Goal: Information Seeking & Learning: Learn about a topic

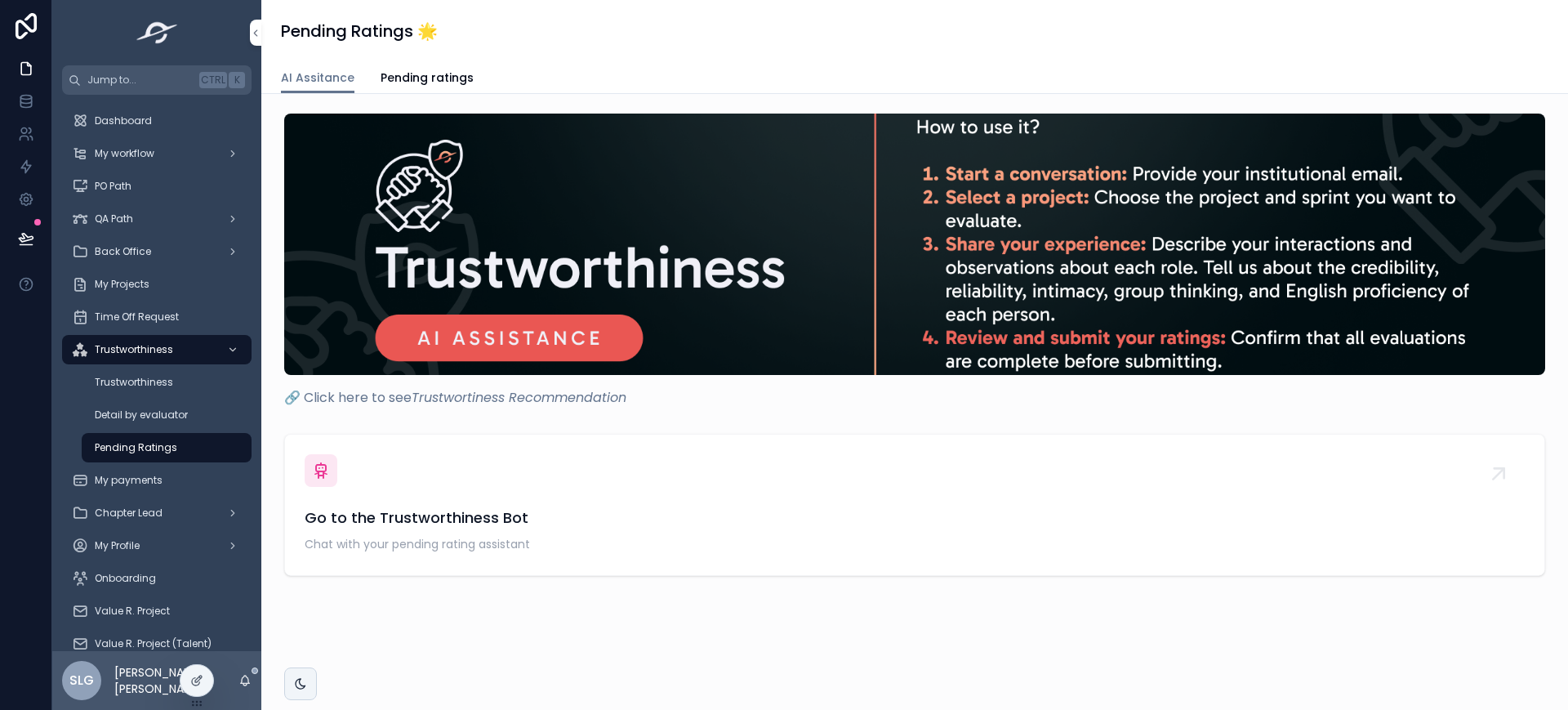
click at [163, 275] on div "My Projects" at bounding box center [156, 284] width 169 height 27
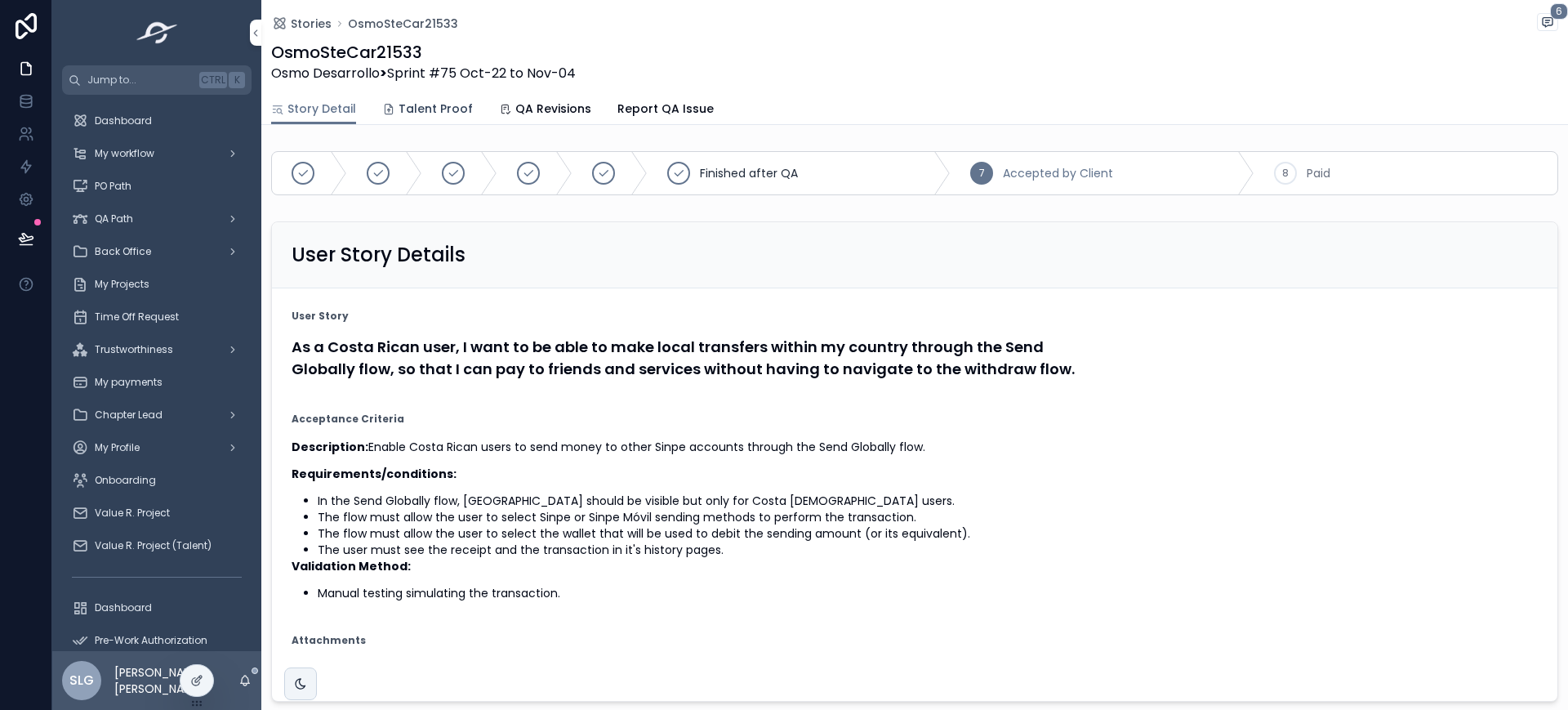
click at [428, 114] on span "Talent Proof" at bounding box center [435, 109] width 74 height 16
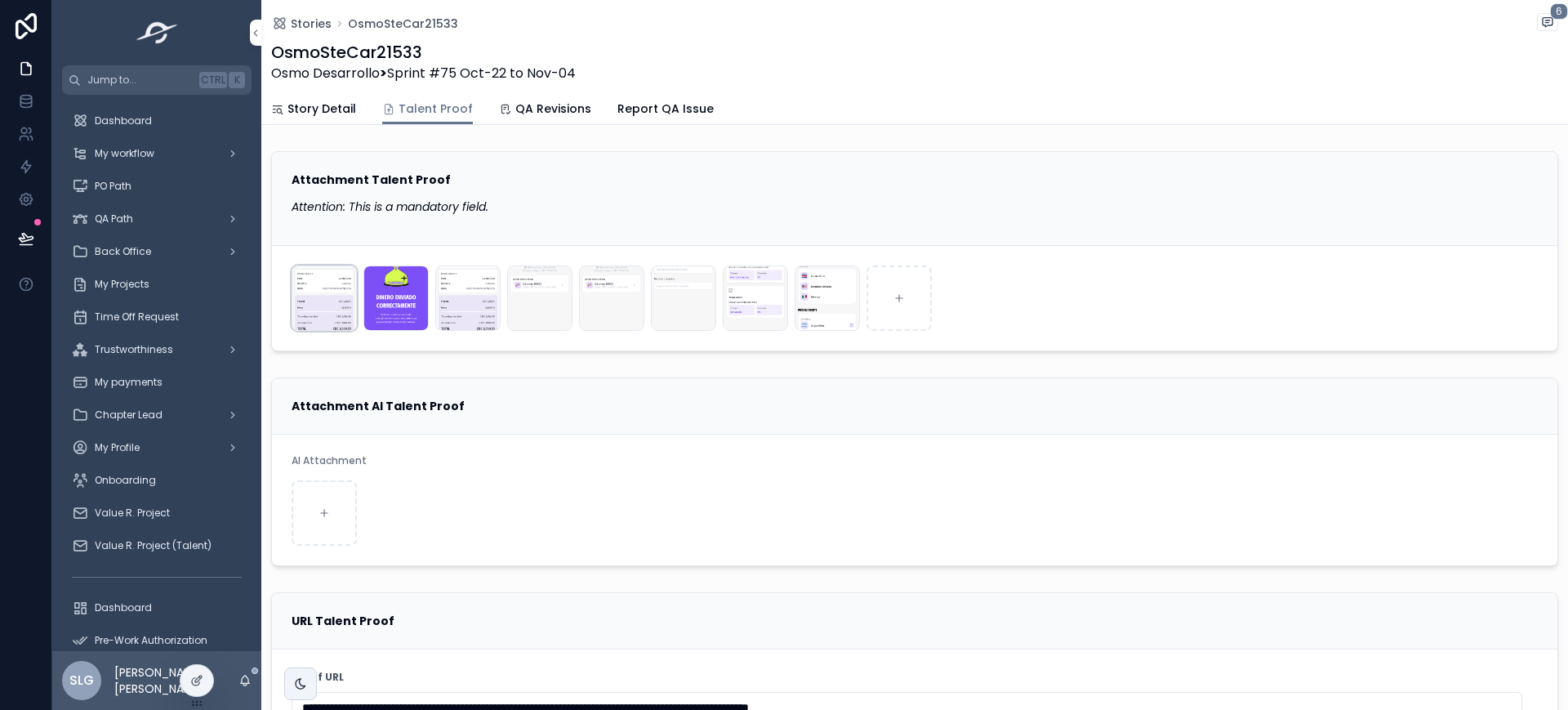
click at [311, 305] on div "Simulator-Screenshot---iPhone-15-Pro---2024-11-01-at-12.30.58 .png" at bounding box center [323, 298] width 65 height 65
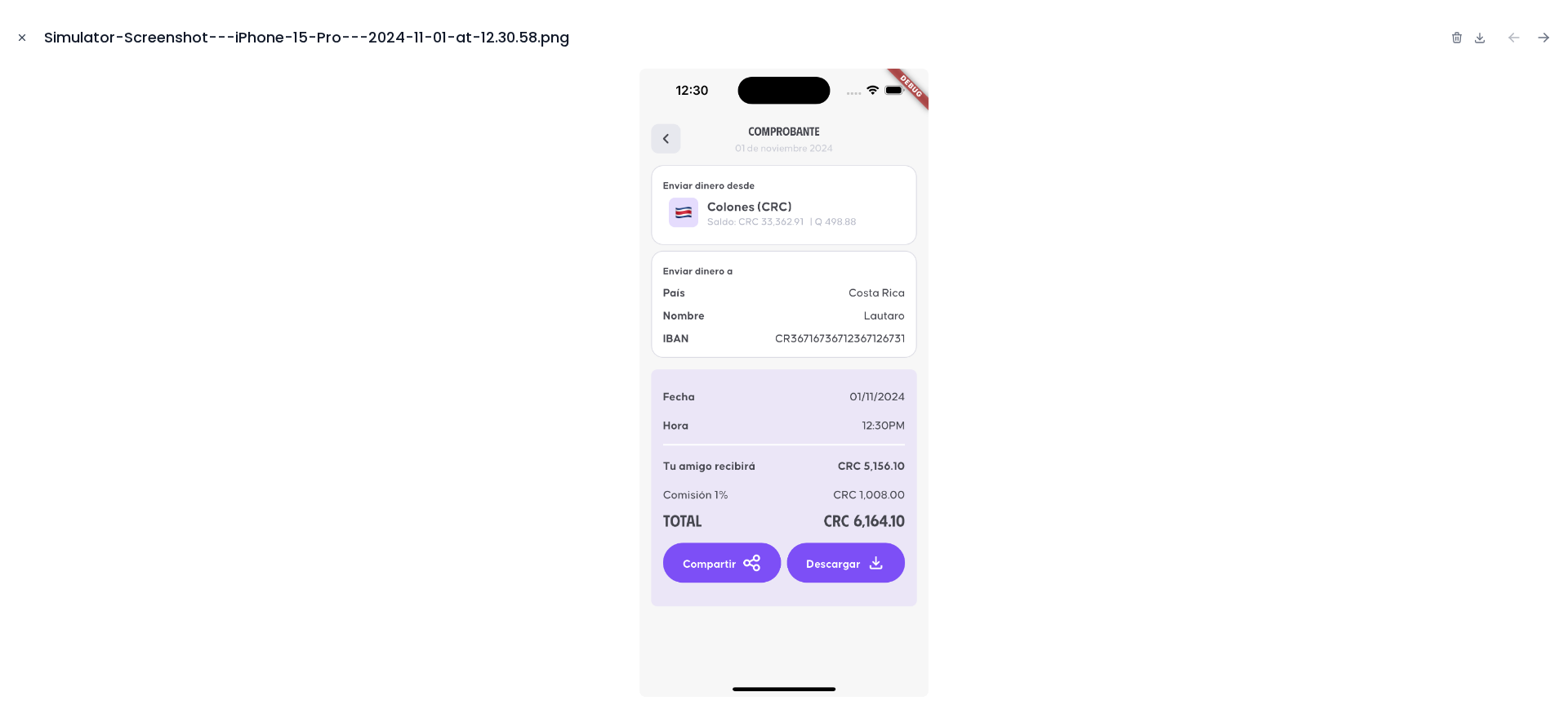
click at [15, 32] on button "Close modal" at bounding box center [22, 38] width 18 height 18
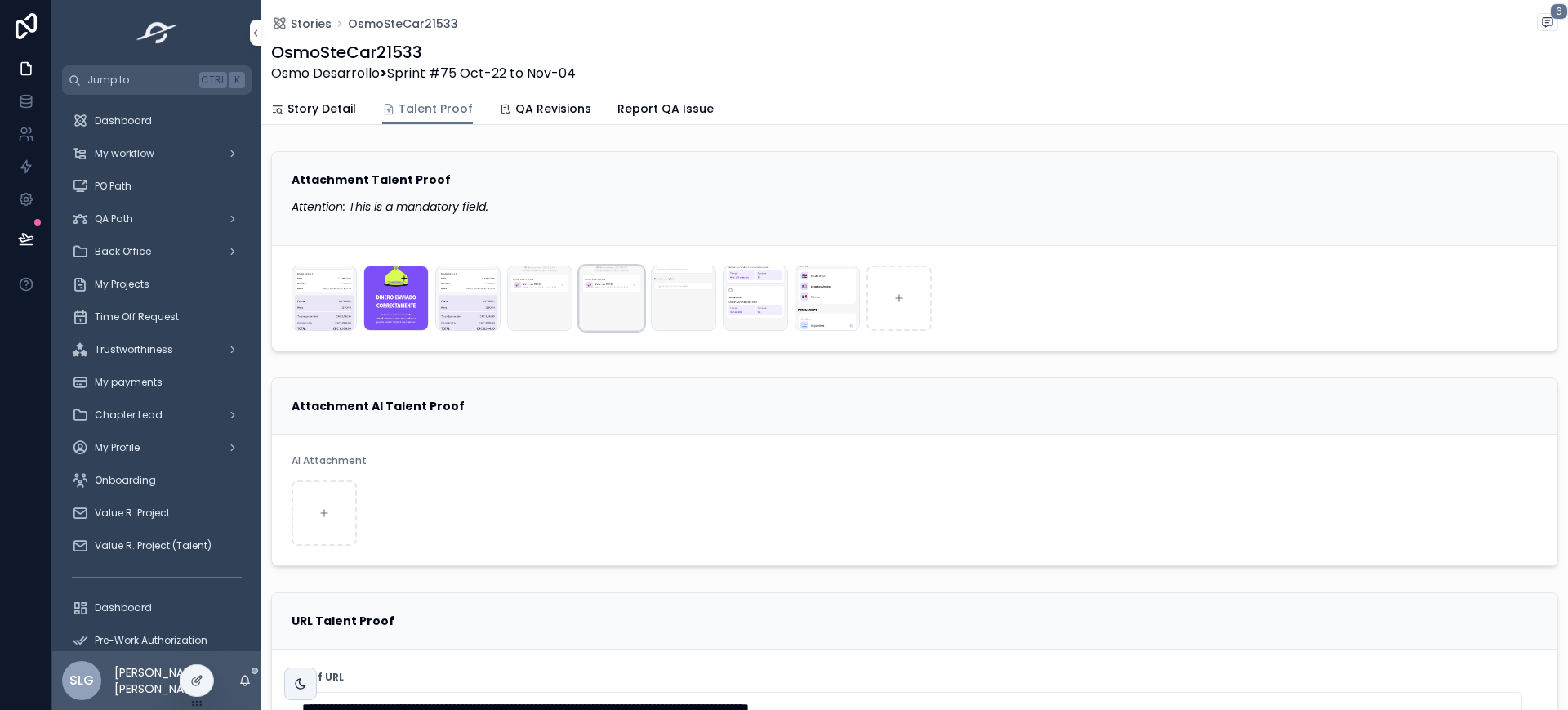
click at [615, 324] on div "Simulator-Screenshot---iPhone-15-Pro---2024-11-01-at-11.54.27 .png" at bounding box center [611, 298] width 65 height 65
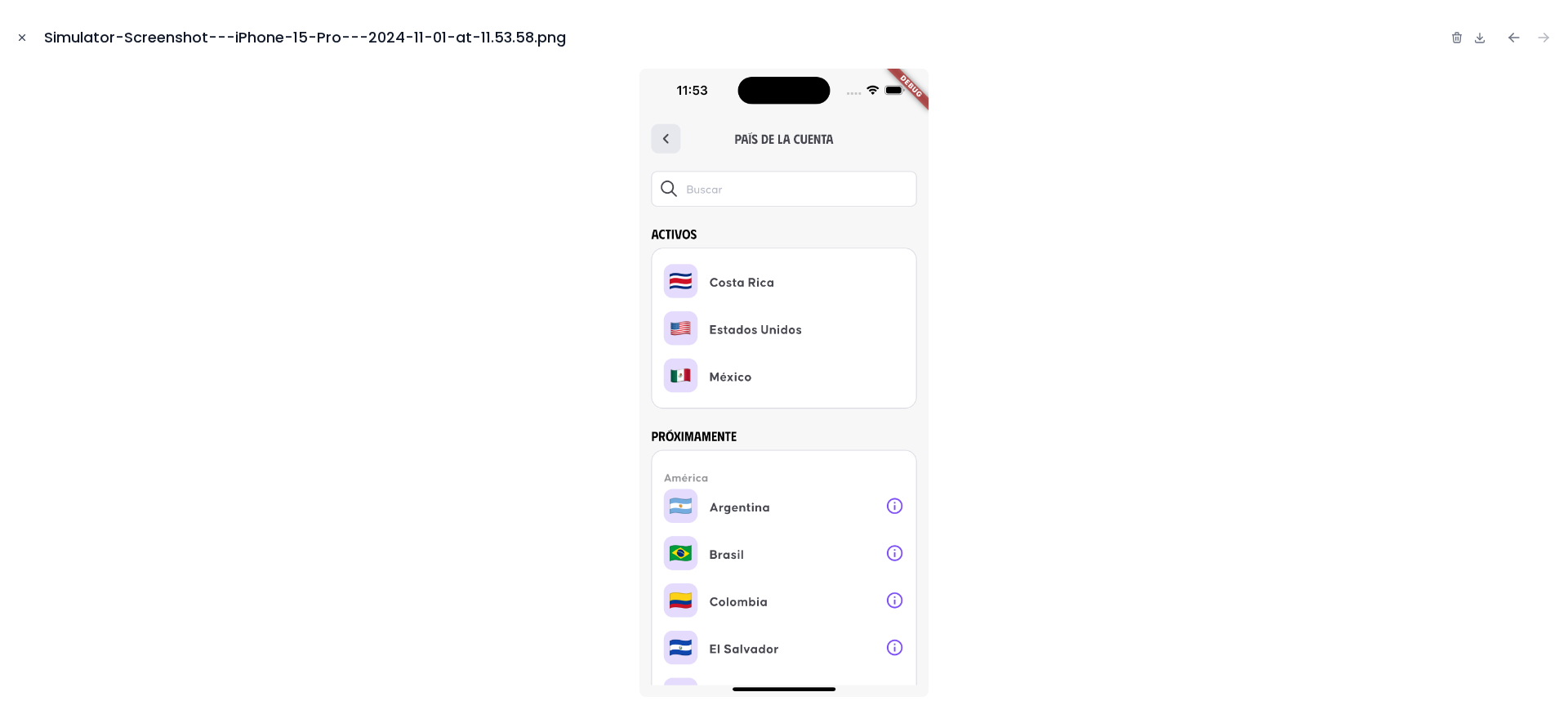
click at [23, 41] on icon "Close modal" at bounding box center [22, 38] width 11 height 11
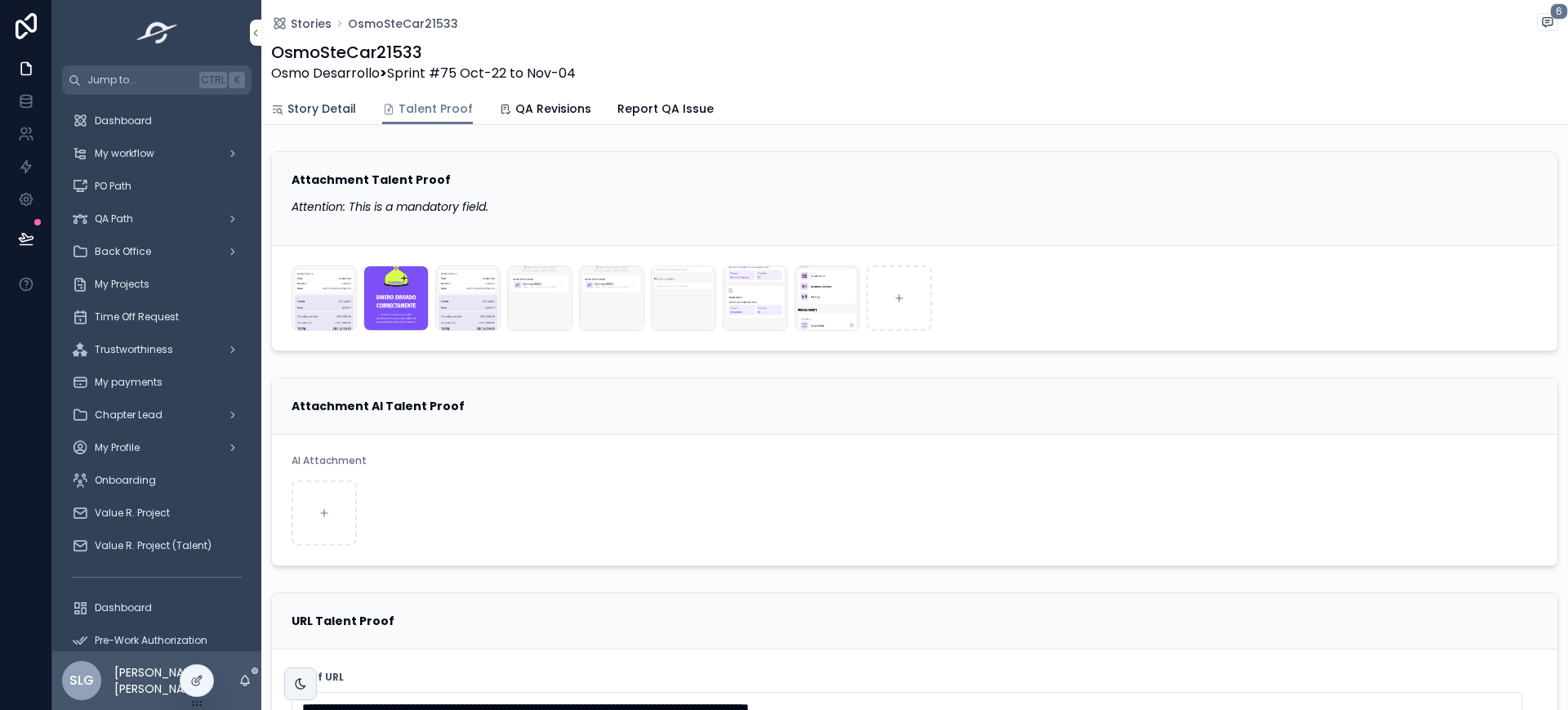
click at [307, 111] on span "Story Detail" at bounding box center [321, 109] width 69 height 16
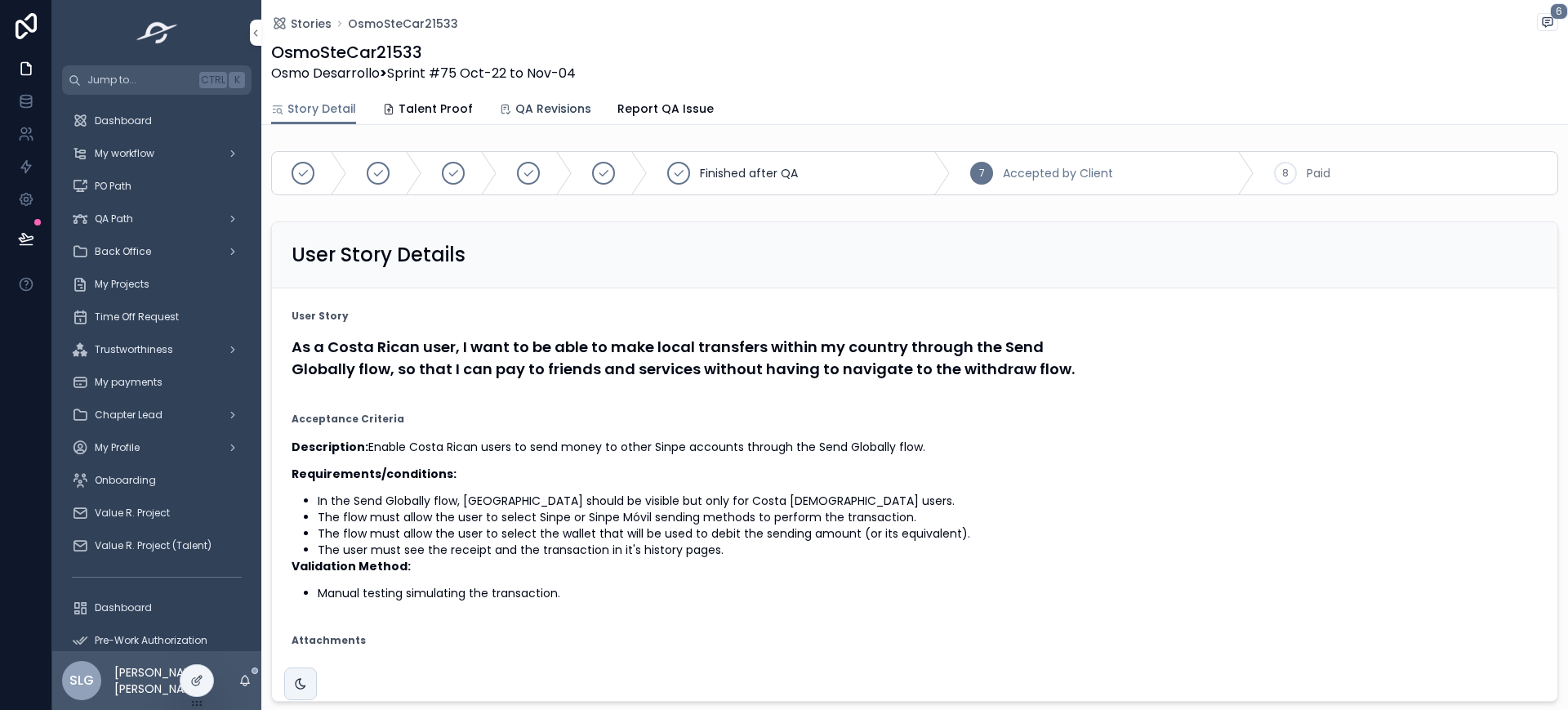
click at [555, 104] on span "QA Revisions" at bounding box center [553, 109] width 76 height 16
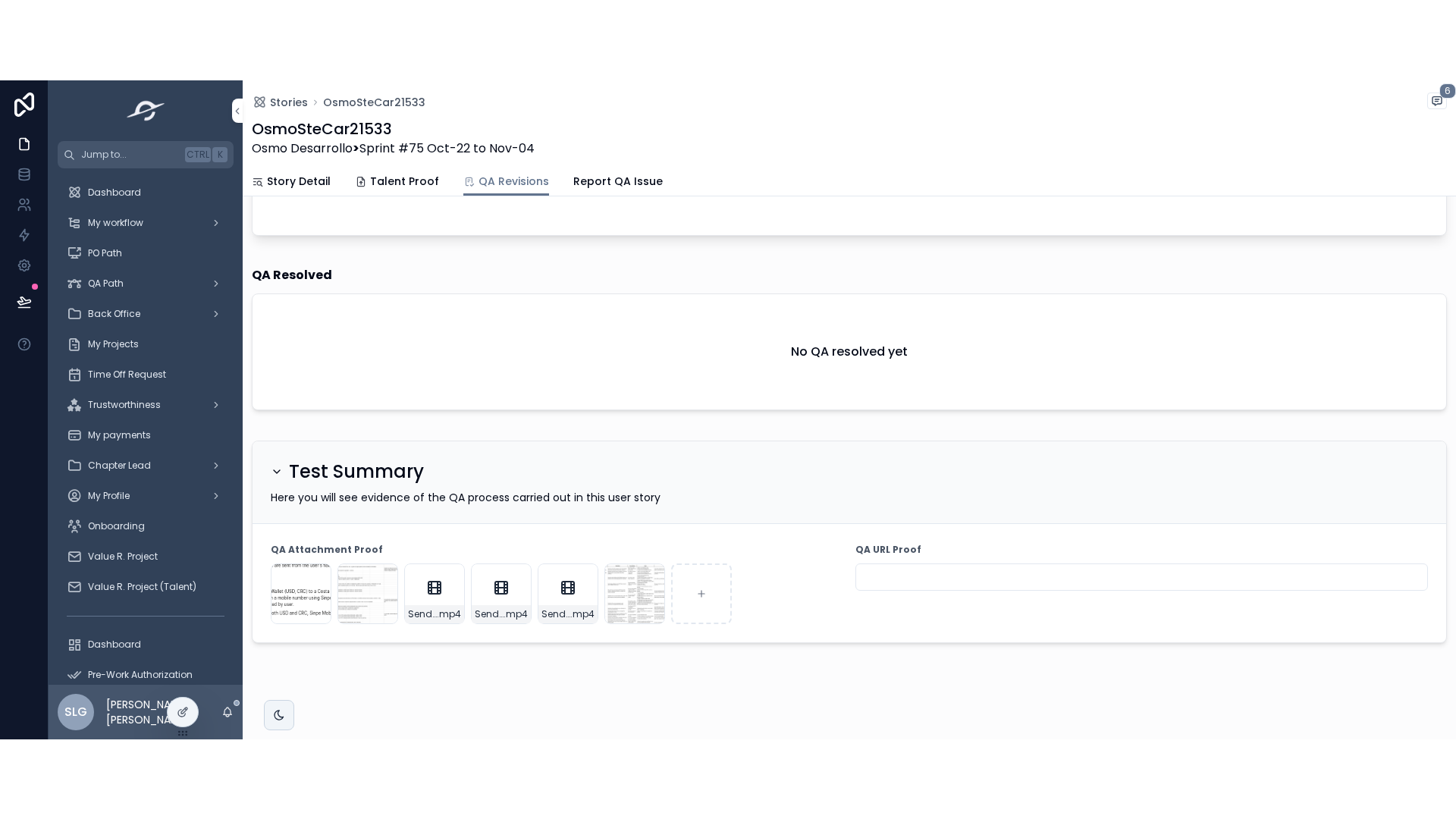
scroll to position [424, 0]
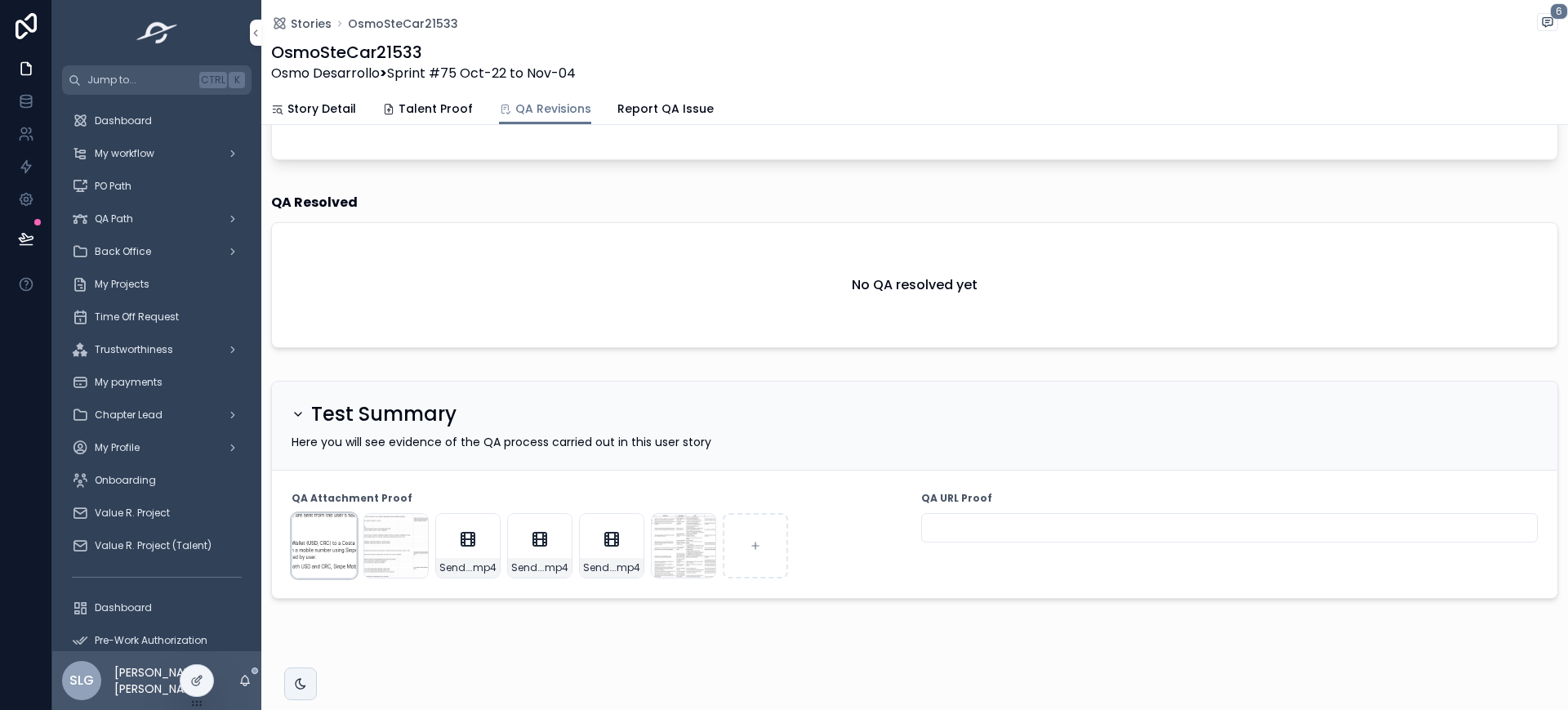
click at [308, 547] on div "image-(285) .png" at bounding box center [323, 545] width 65 height 65
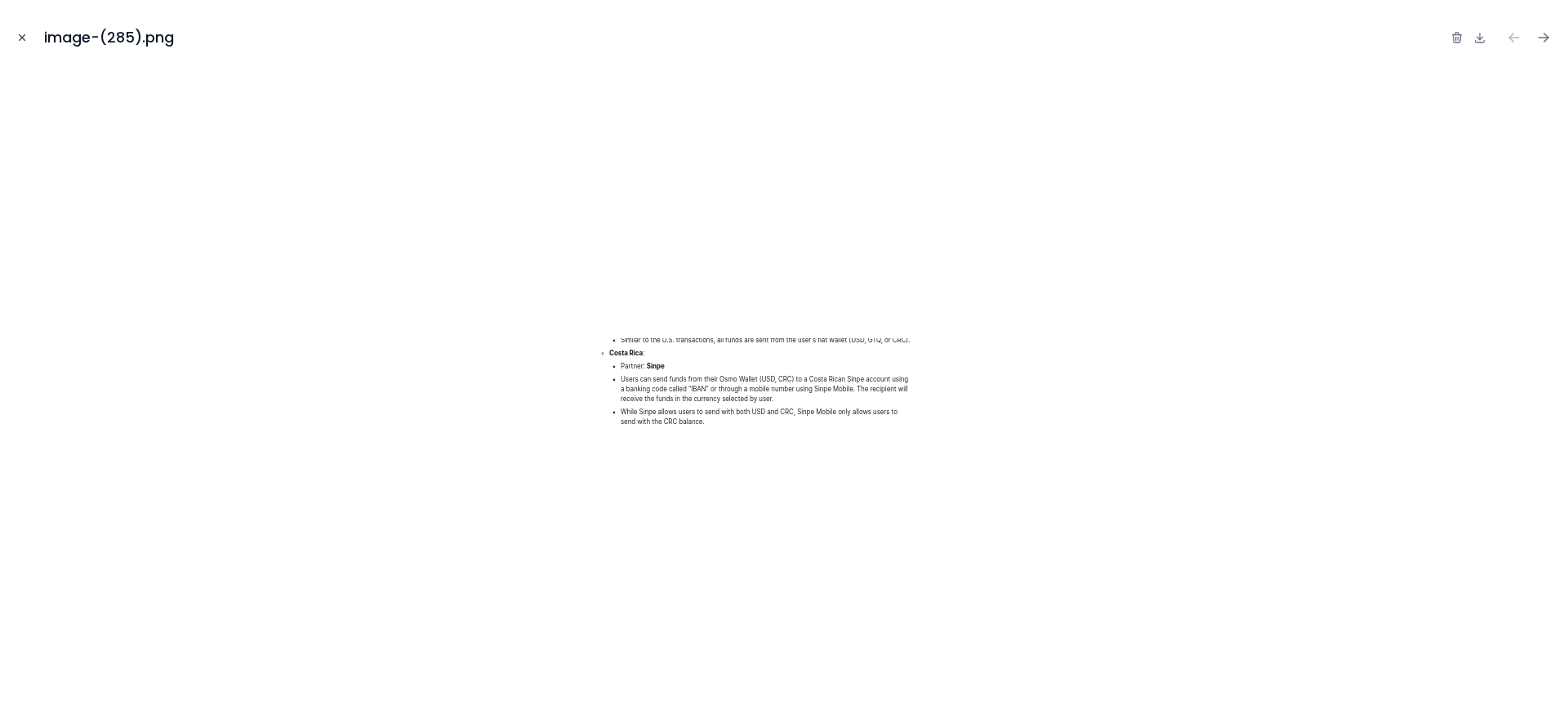
click at [21, 40] on icon "Close modal" at bounding box center [22, 38] width 11 height 11
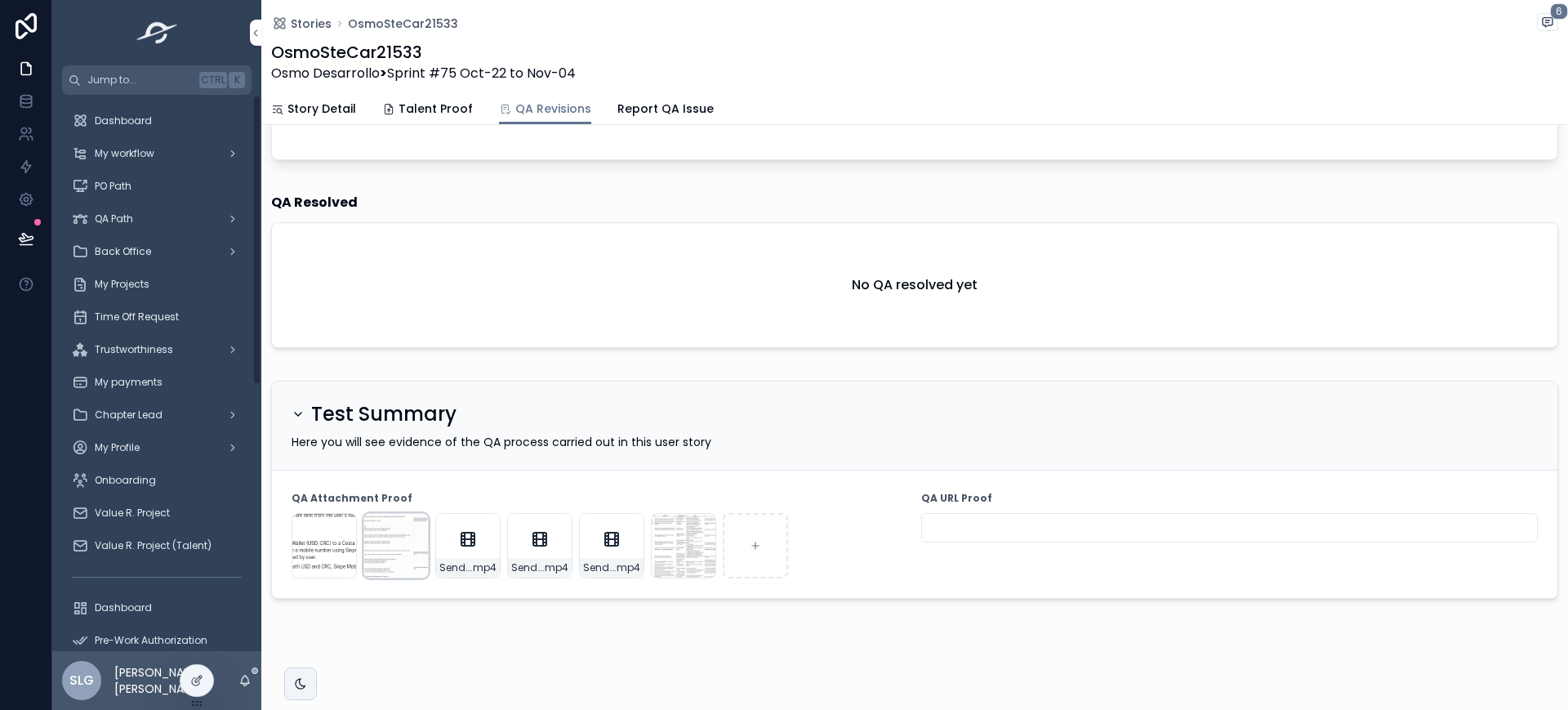
click at [375, 555] on div "image-(303) .png" at bounding box center [396, 545] width 65 height 65
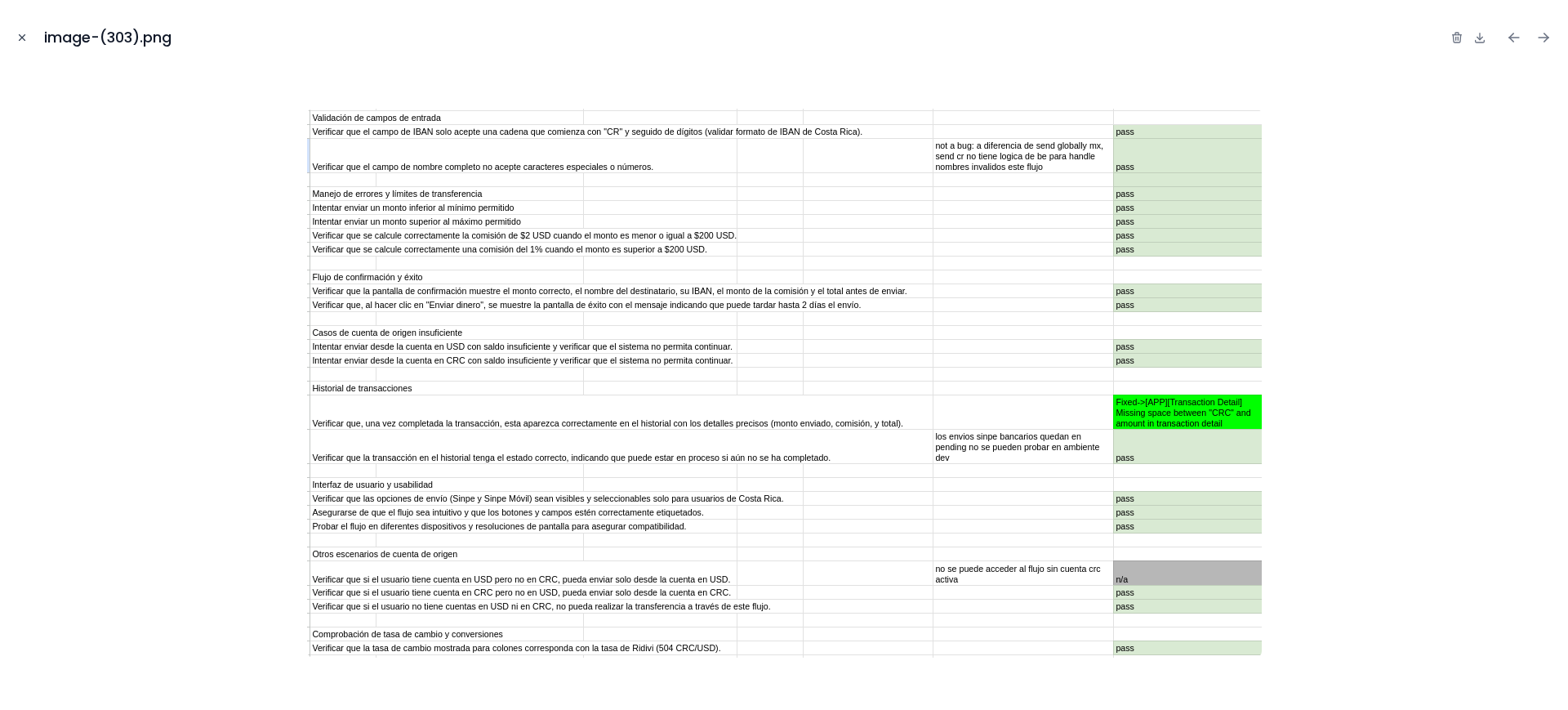
click at [23, 32] on icon "Close modal" at bounding box center [22, 38] width 11 height 11
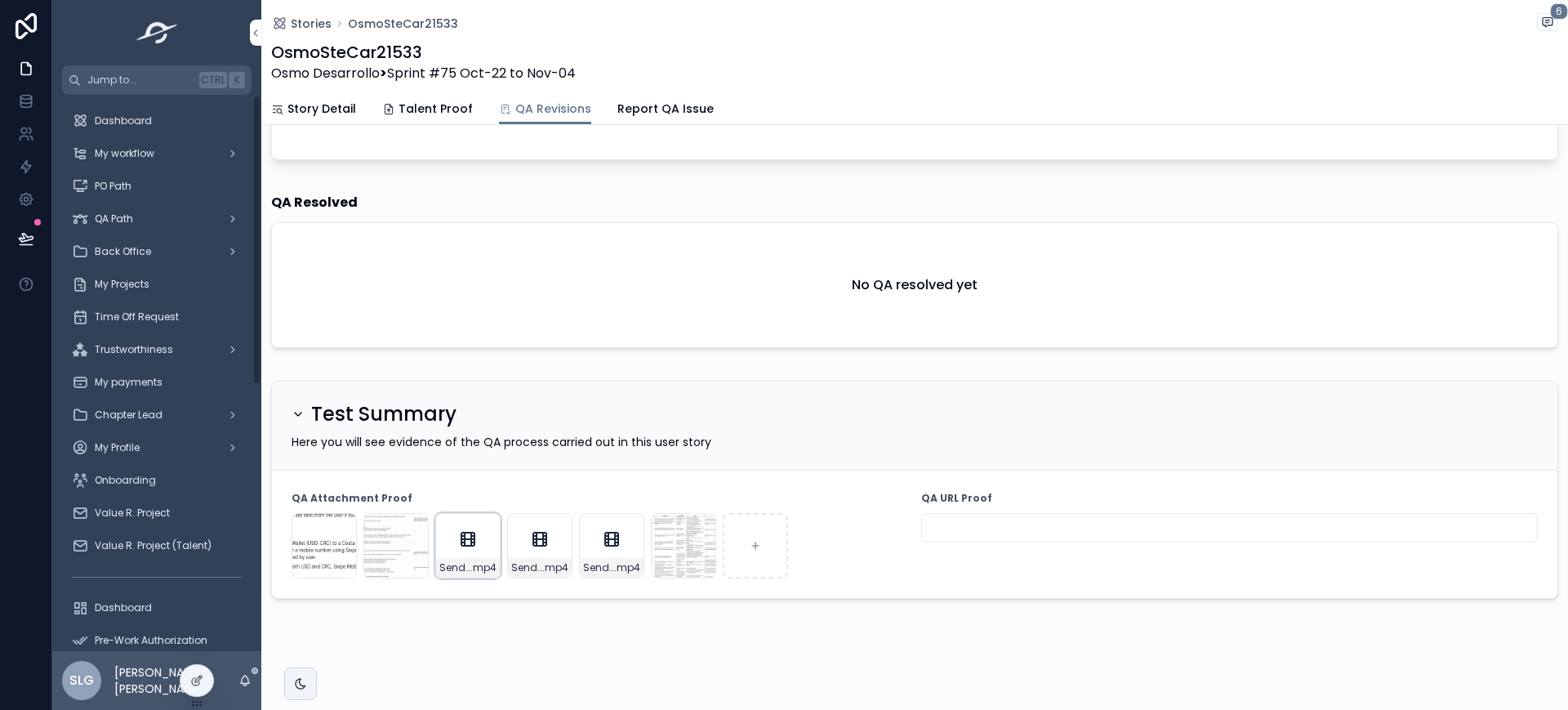
click at [473, 554] on div "Send-Globally-CR-for-not-CR-resident(GT-resident)Happy-path .mp4" at bounding box center [467, 545] width 65 height 65
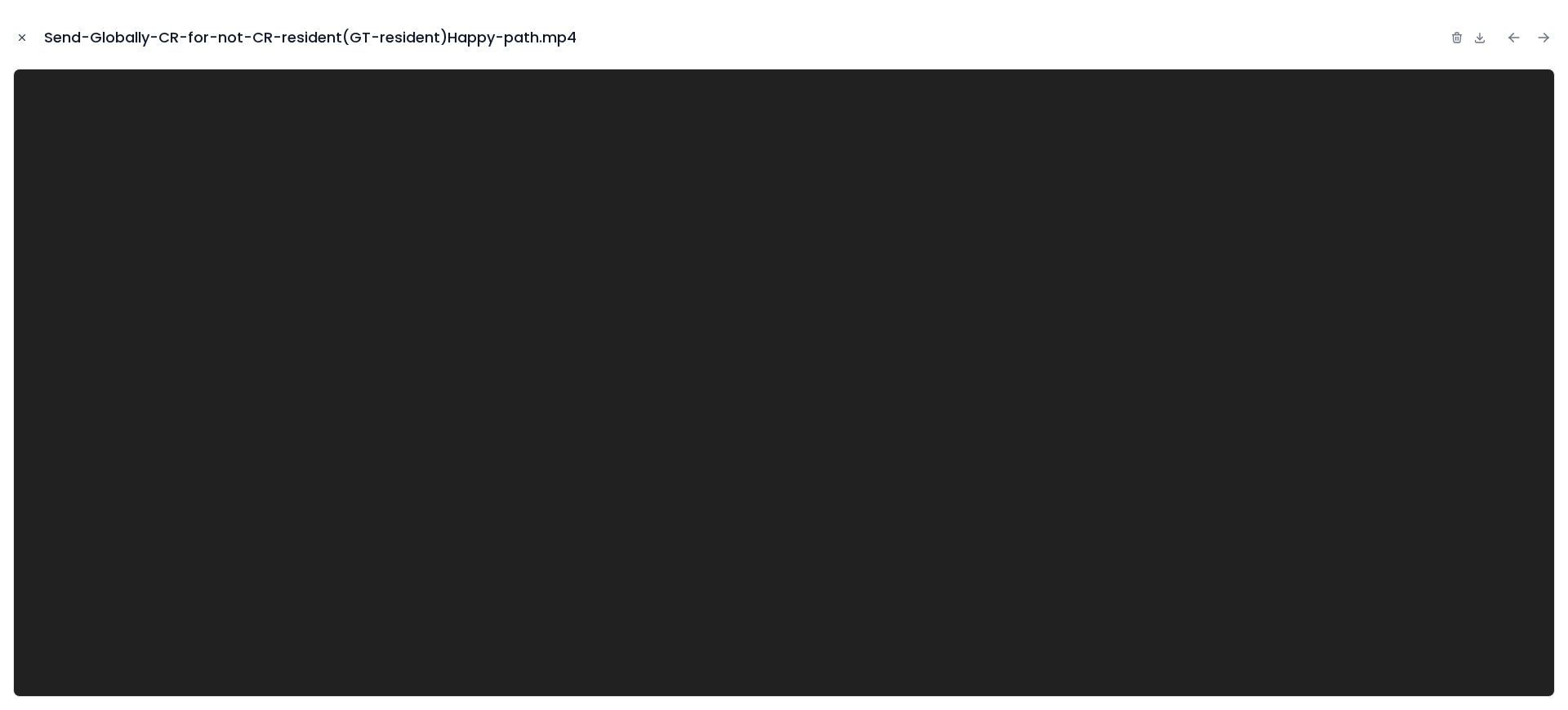
click at [21, 37] on icon "Close modal" at bounding box center [22, 38] width 5 height 5
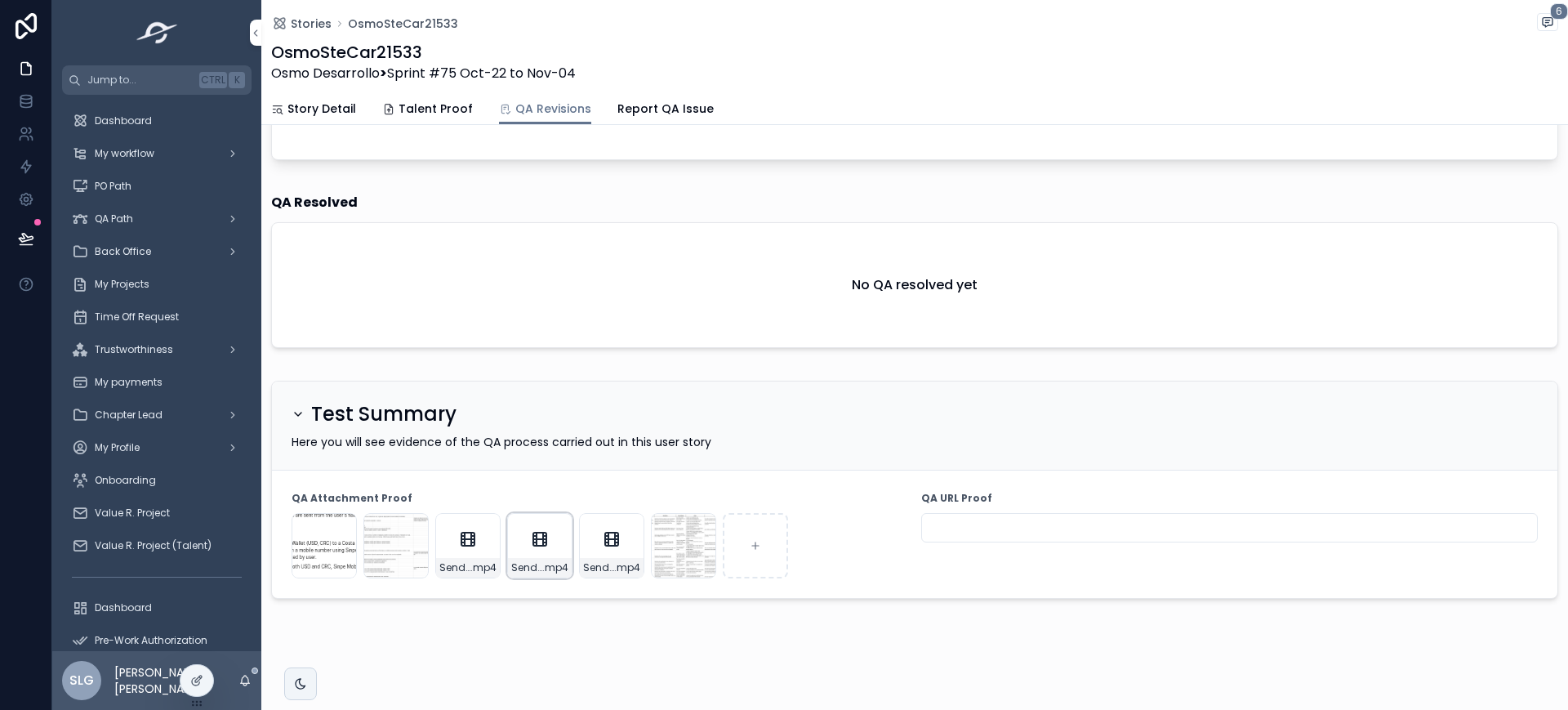
click at [539, 545] on icon "scrollable content" at bounding box center [539, 539] width 13 height 13
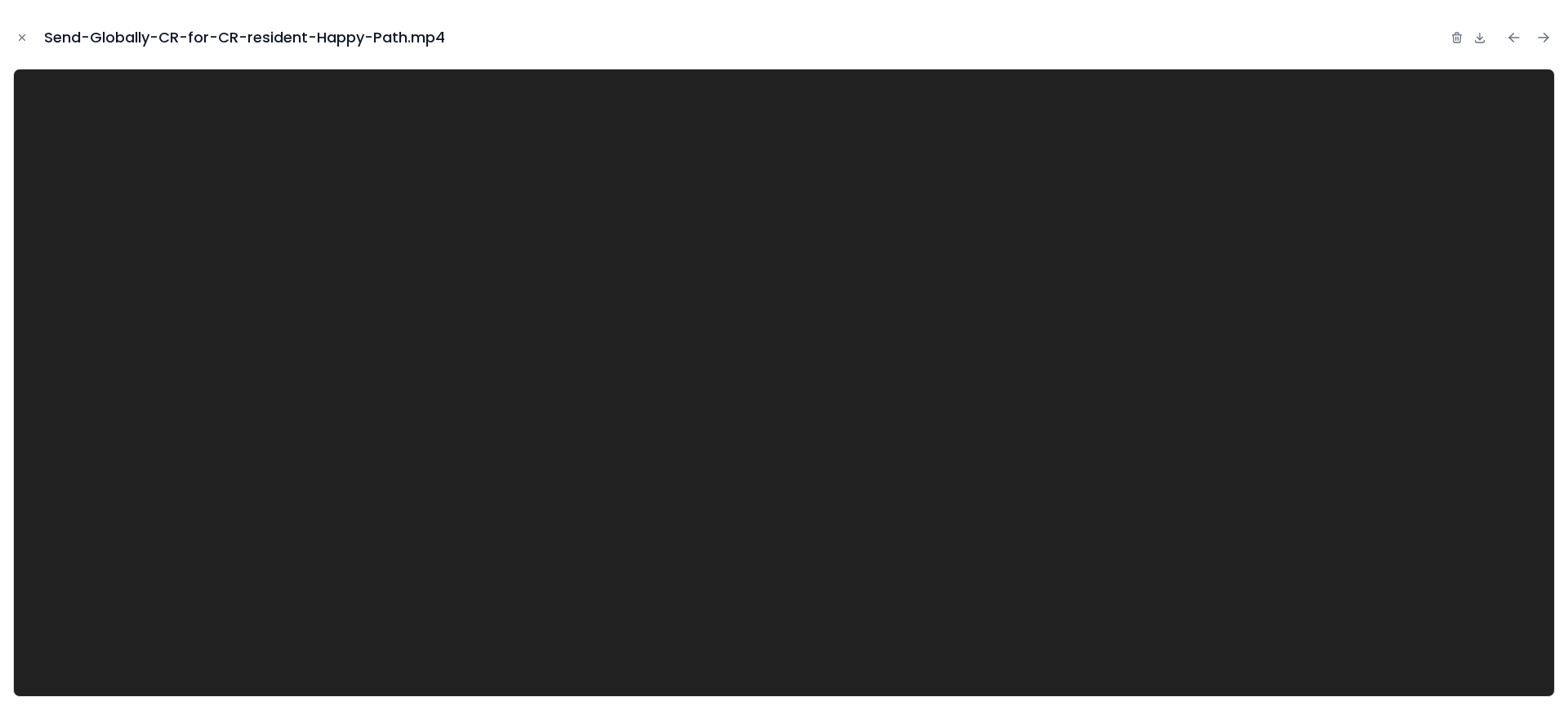
scroll to position [456, 0]
click at [1476, 31] on icon at bounding box center [1480, 38] width 13 height 13
click at [31, 30] on div "Send-Globally-CR-for-CR-resident-Happy-Path.mp4" at bounding box center [783, 37] width 1541 height 49
click at [16, 41] on button "Close modal" at bounding box center [22, 38] width 18 height 18
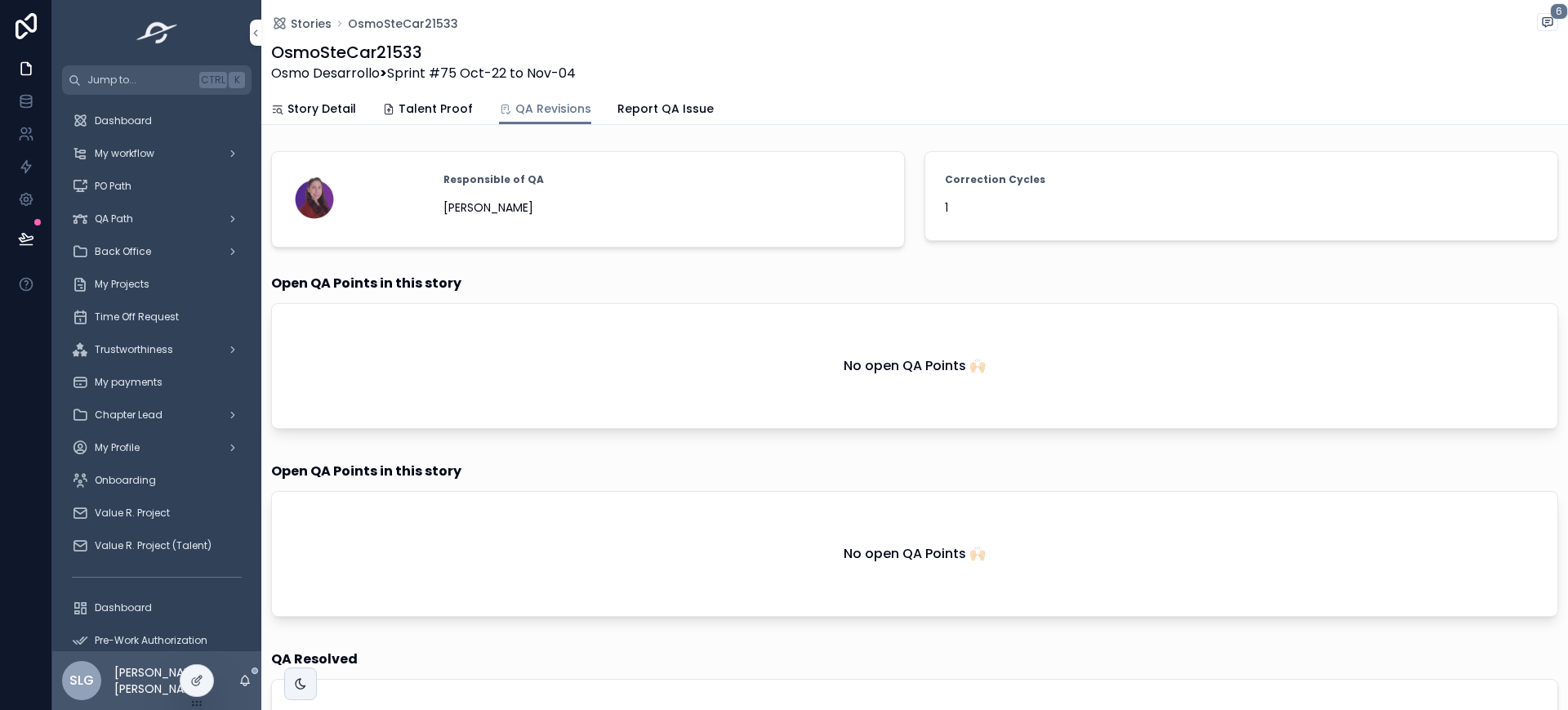
drag, startPoint x: 347, startPoint y: 118, endPoint x: 365, endPoint y: 113, distance: 18.7
click at [347, 118] on link "Story Detail" at bounding box center [313, 111] width 85 height 33
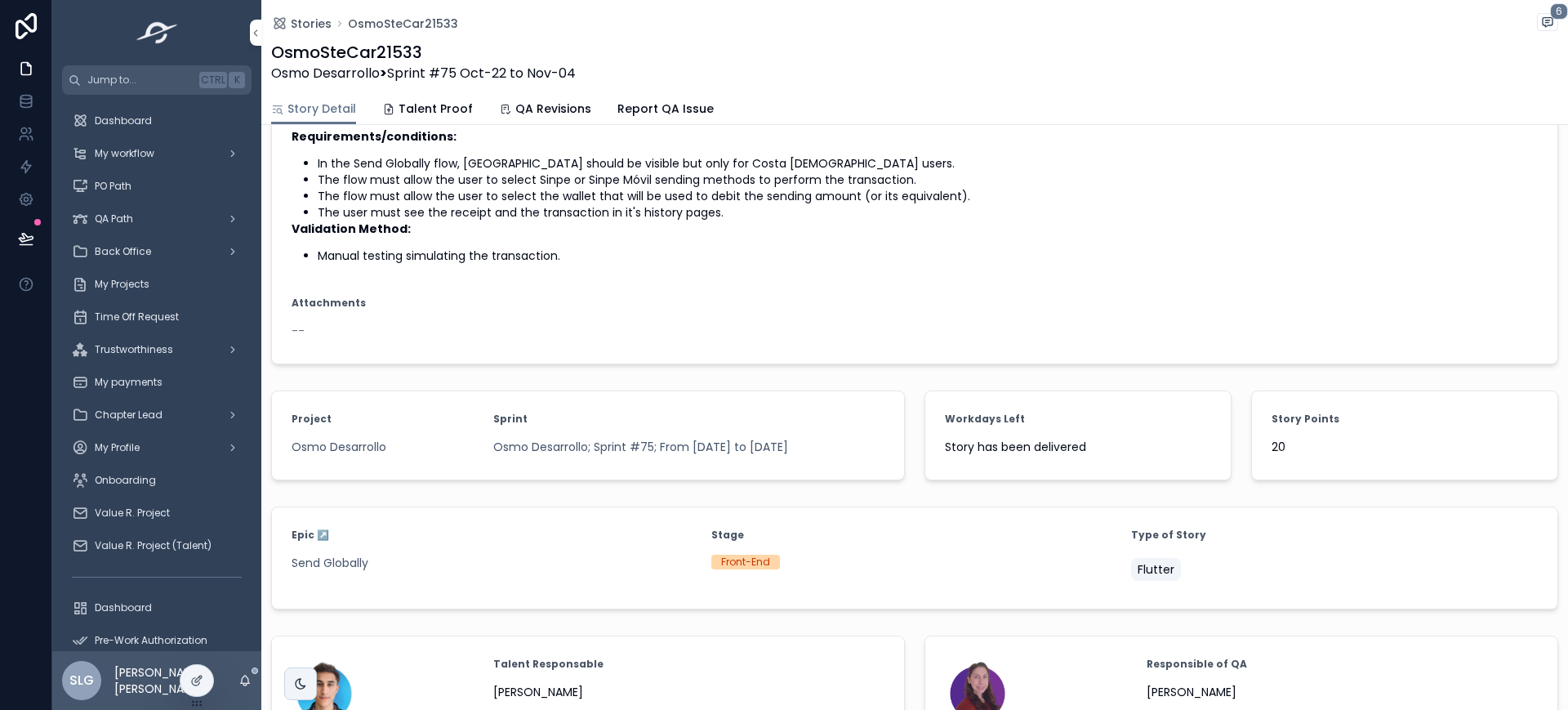
scroll to position [167, 0]
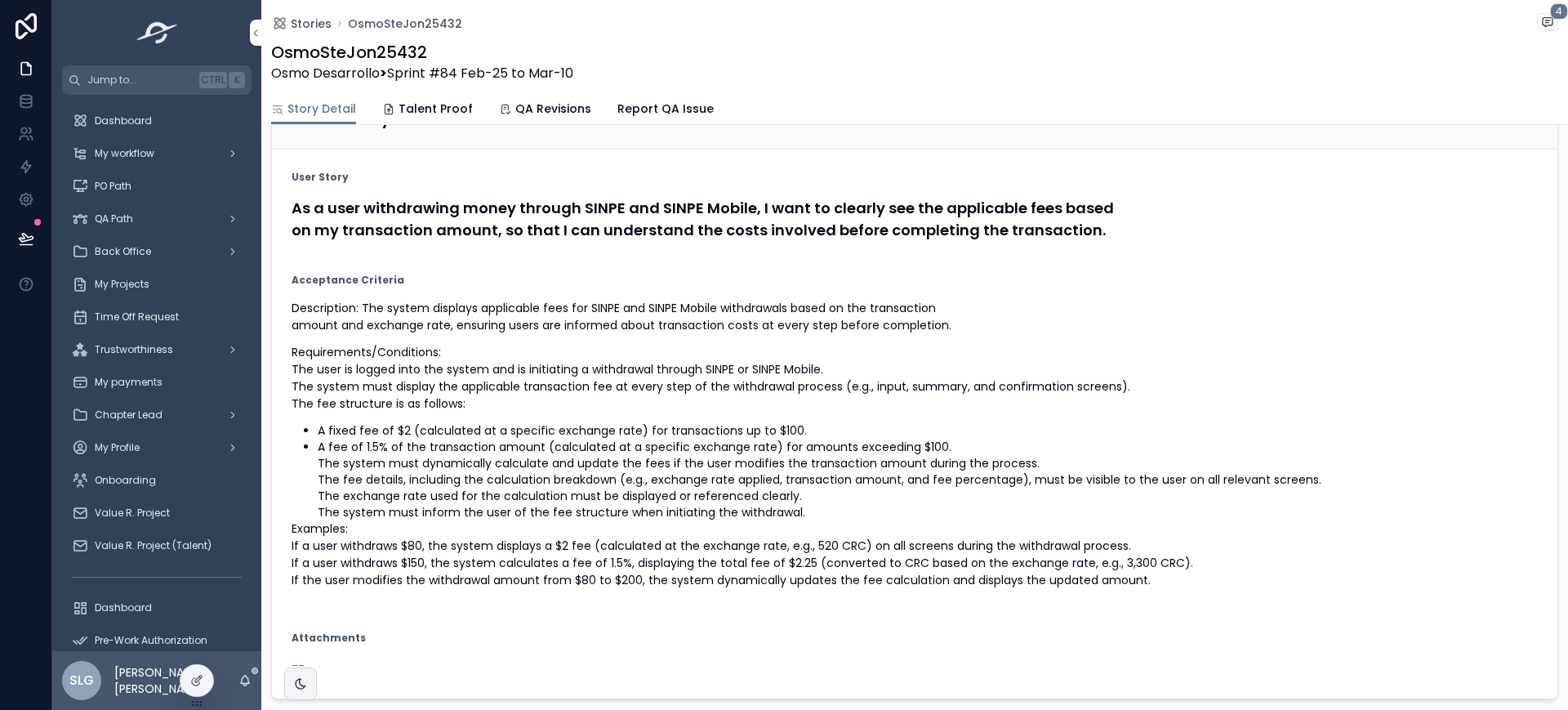
scroll to position [116, 0]
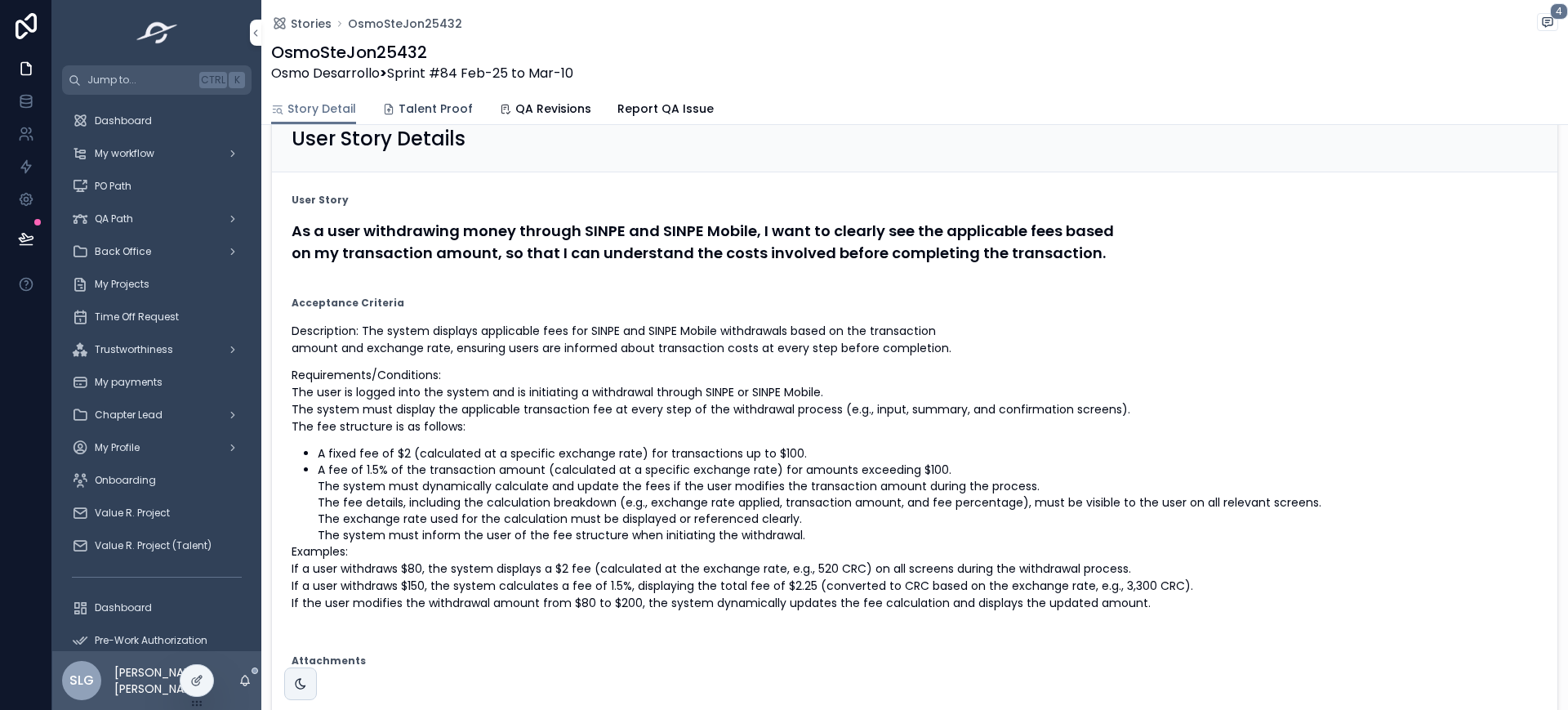
click at [440, 102] on span "Talent Proof" at bounding box center [435, 109] width 74 height 16
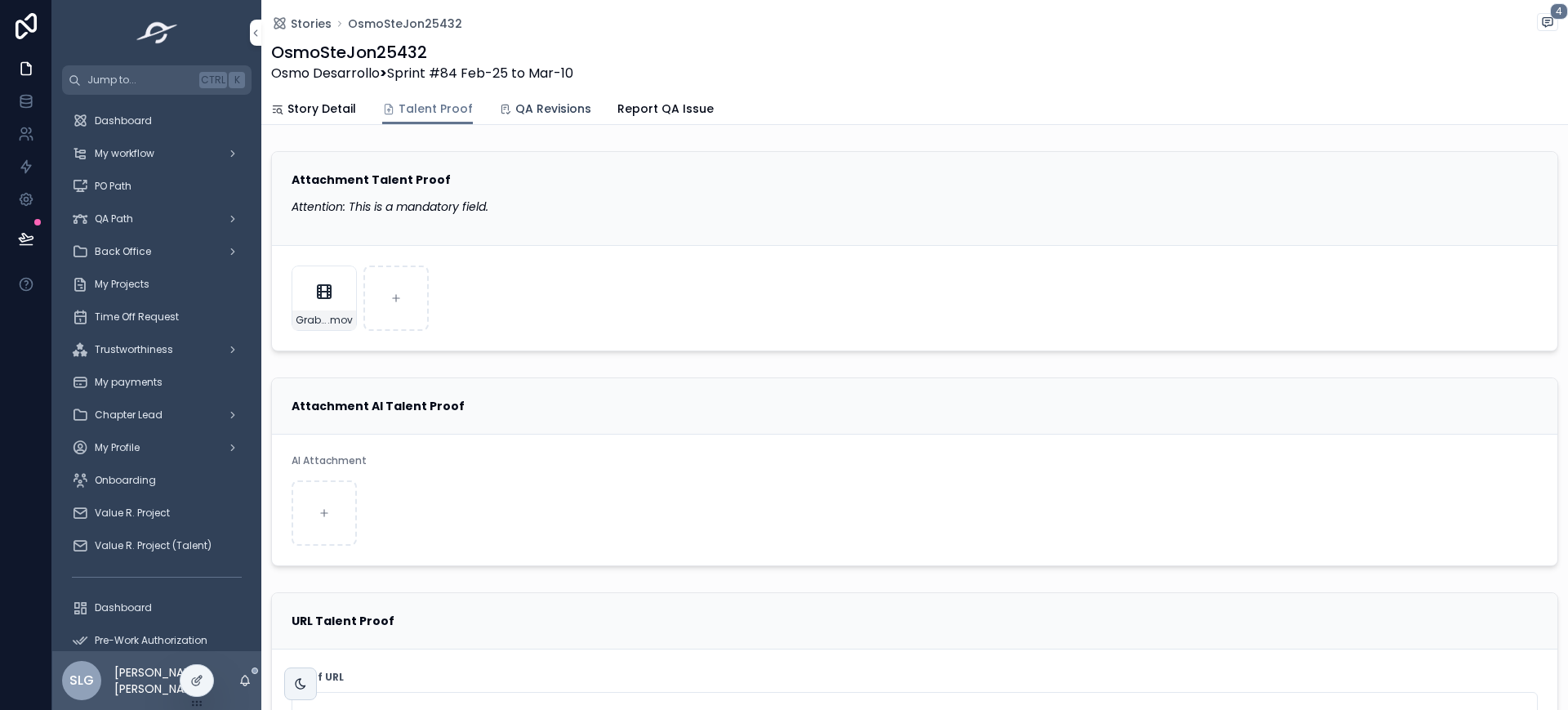
click at [542, 115] on span "QA Revisions" at bounding box center [553, 109] width 76 height 16
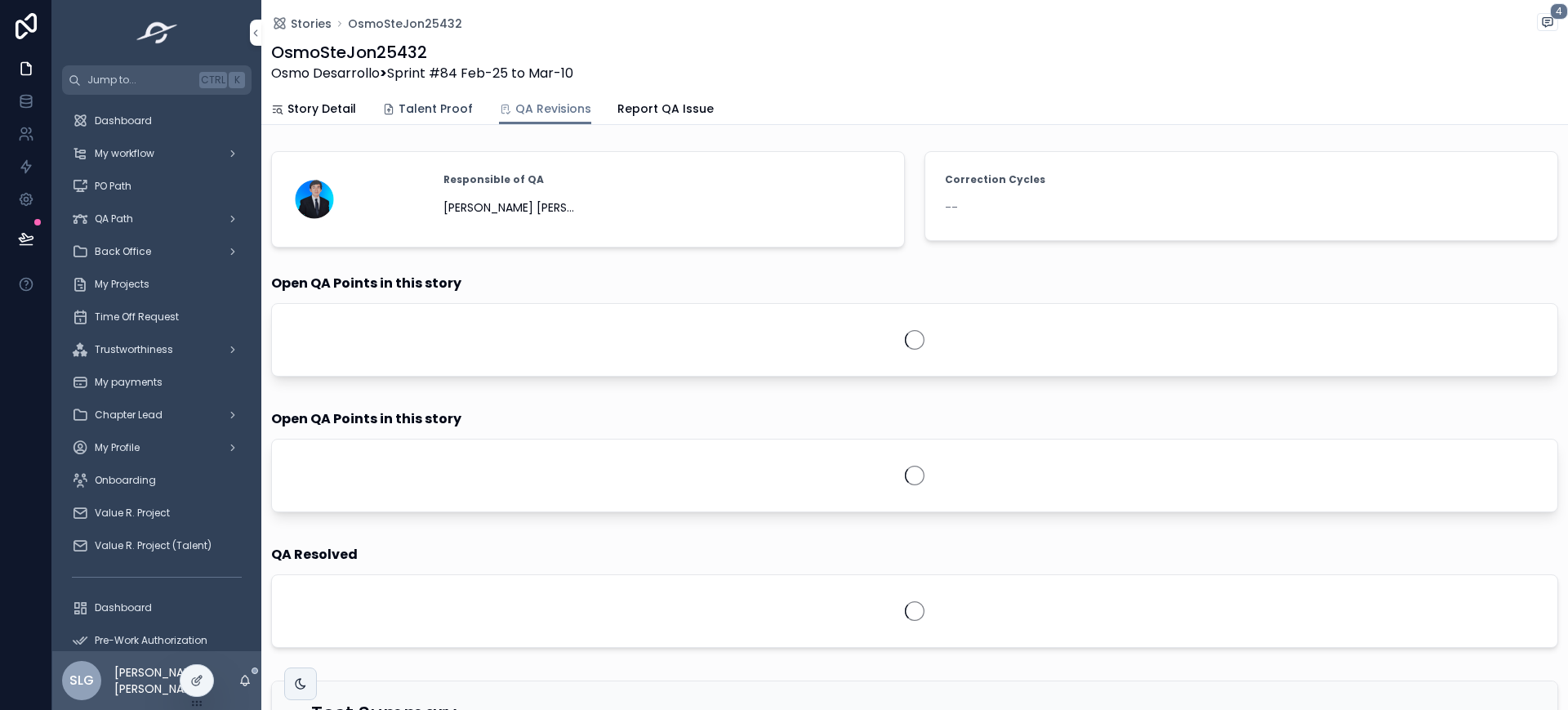
click at [404, 101] on span "Talent Proof" at bounding box center [435, 109] width 74 height 16
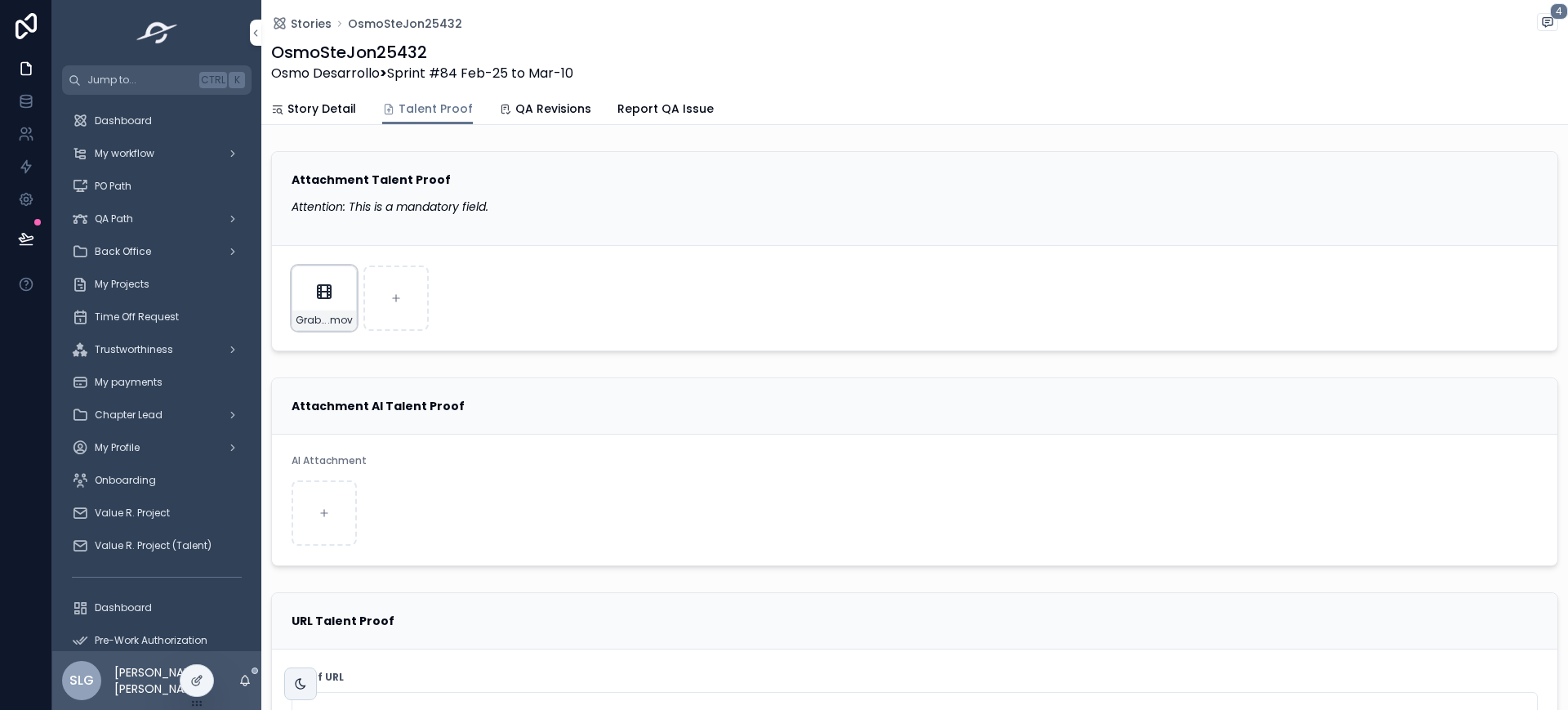
click at [312, 291] on div "Grabación-de-pantalla-2025-02-21-a-la(s)-3.48.51-p.-m. .mov" at bounding box center [323, 298] width 65 height 65
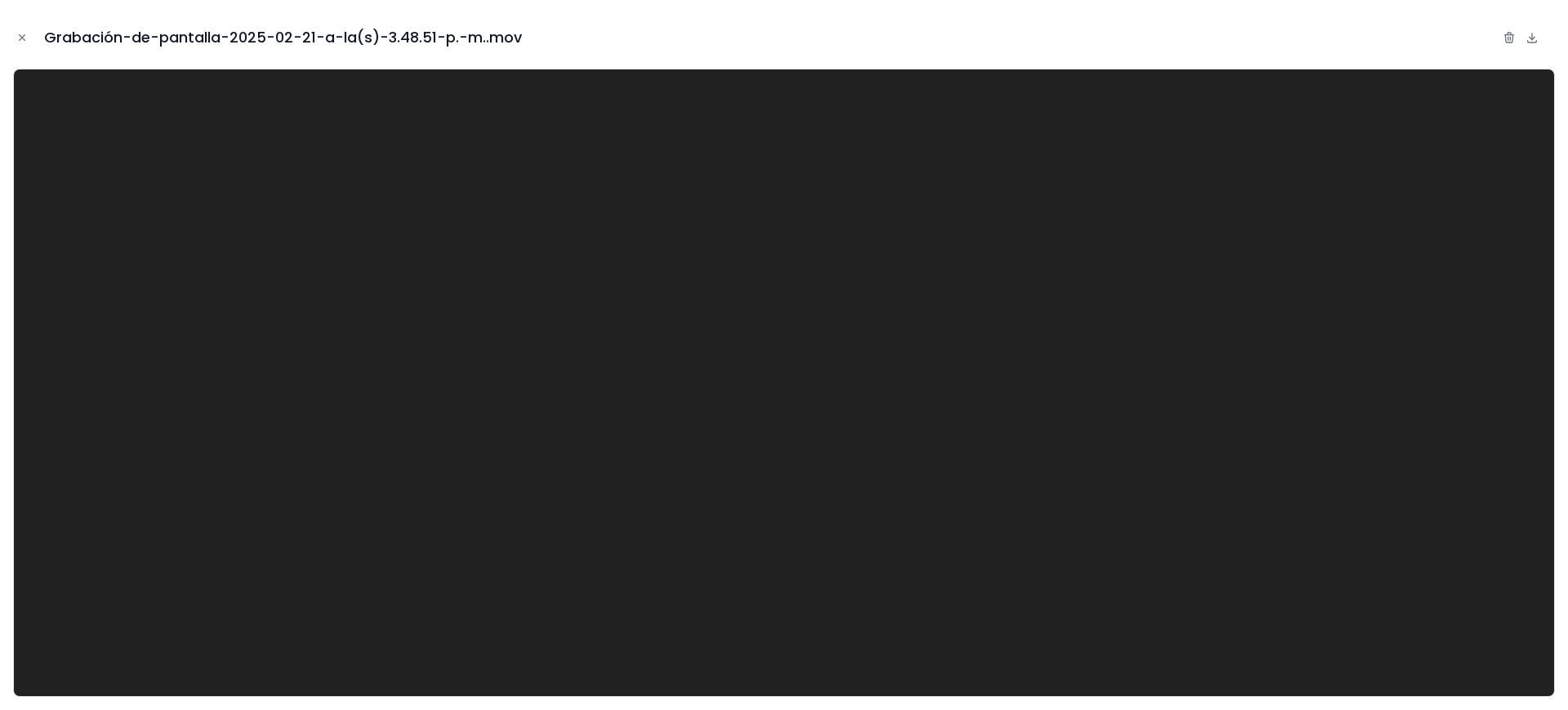
click at [517, 361] on video at bounding box center [783, 383] width 1541 height 628
click at [24, 35] on icon "Close modal" at bounding box center [22, 38] width 5 height 5
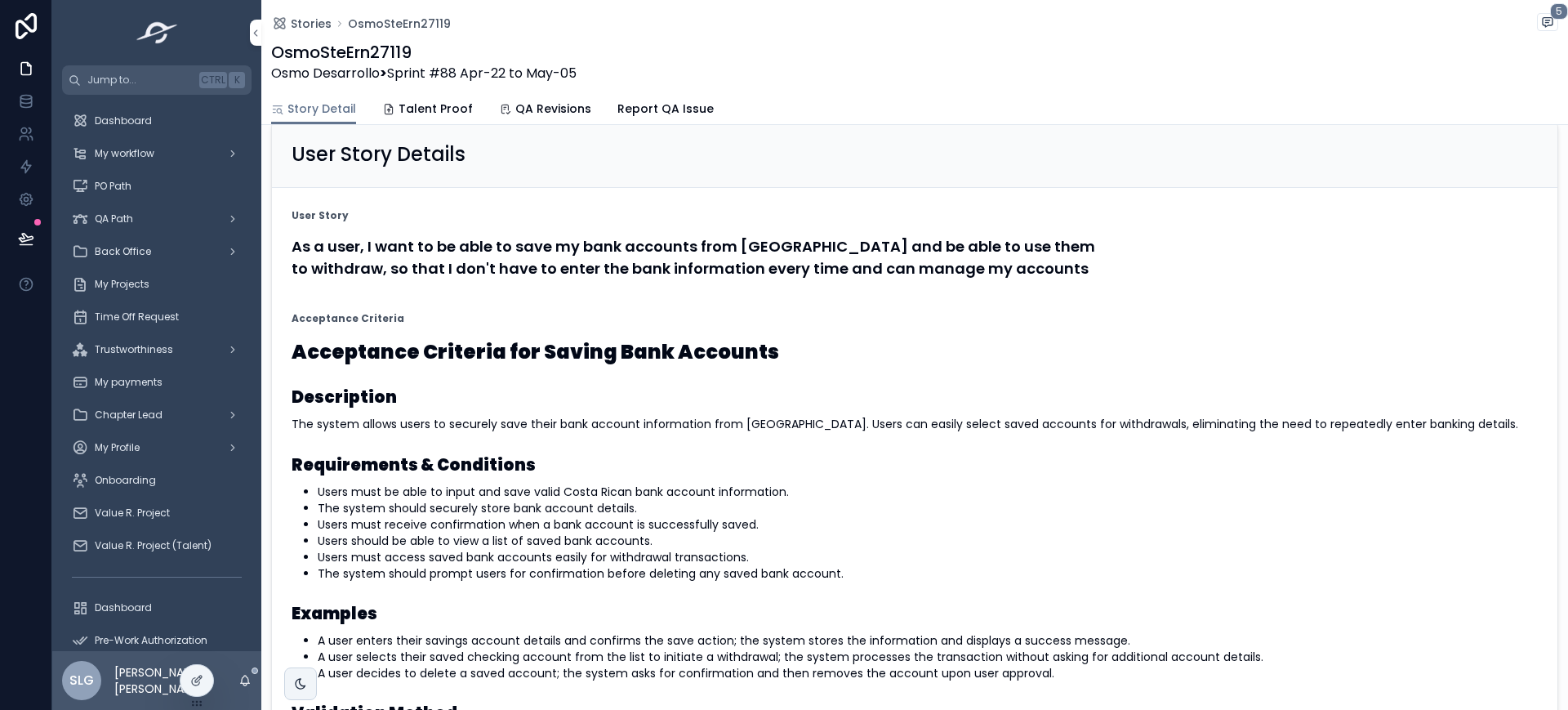
scroll to position [90, 0]
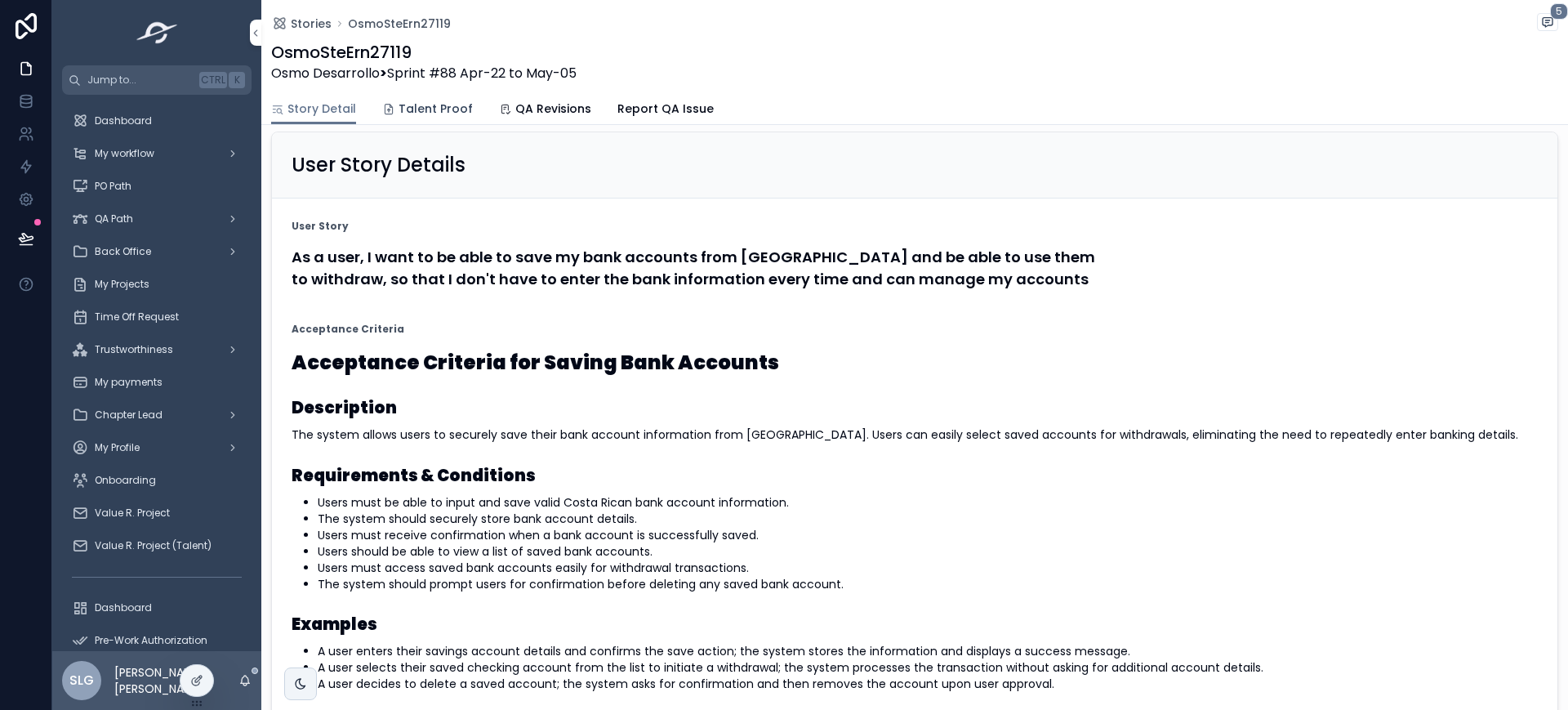
click at [436, 117] on link "Talent Proof" at bounding box center [427, 111] width 91 height 33
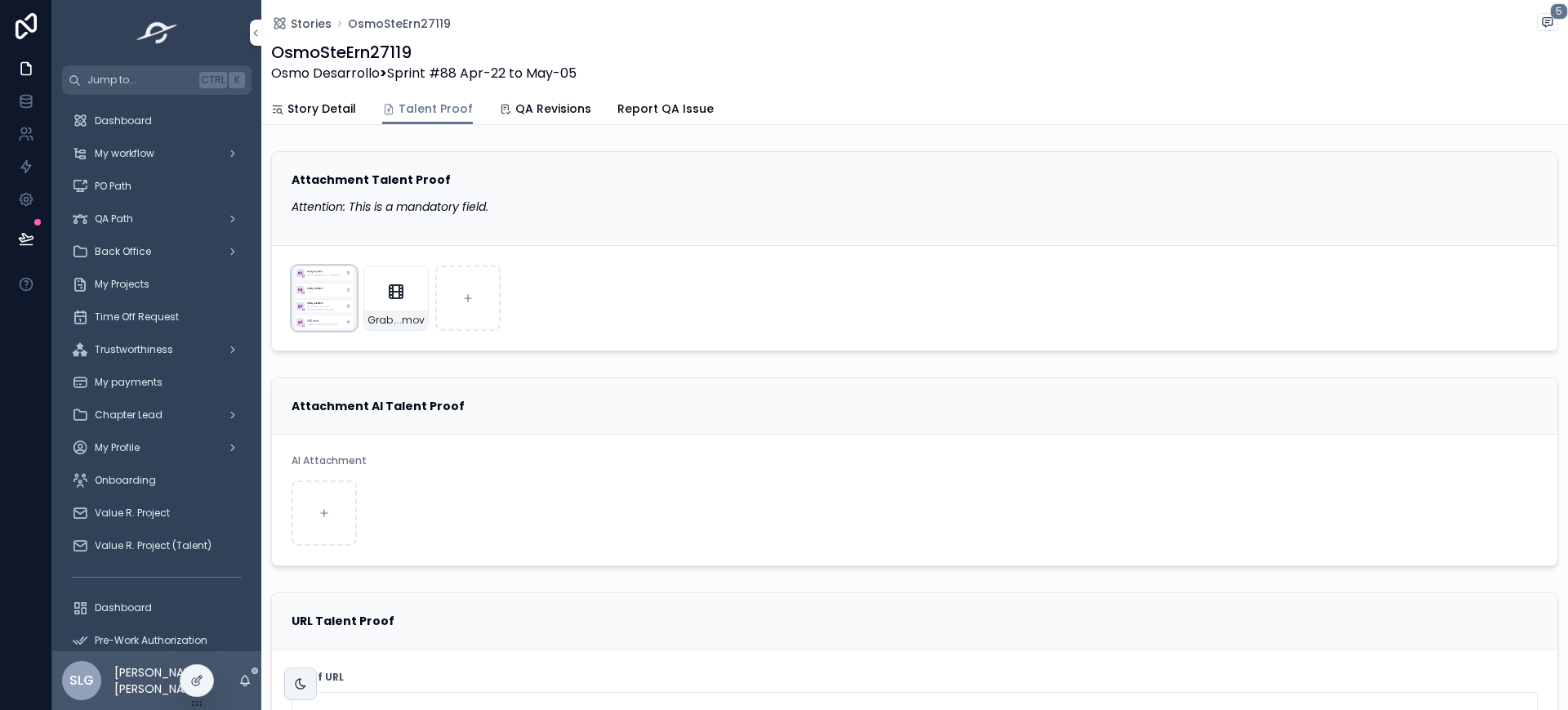
click at [321, 302] on div "Simulator-Screenshot---iPhone-15-Pro---2025-04-30-at-09.17.32 .png" at bounding box center [323, 298] width 65 height 65
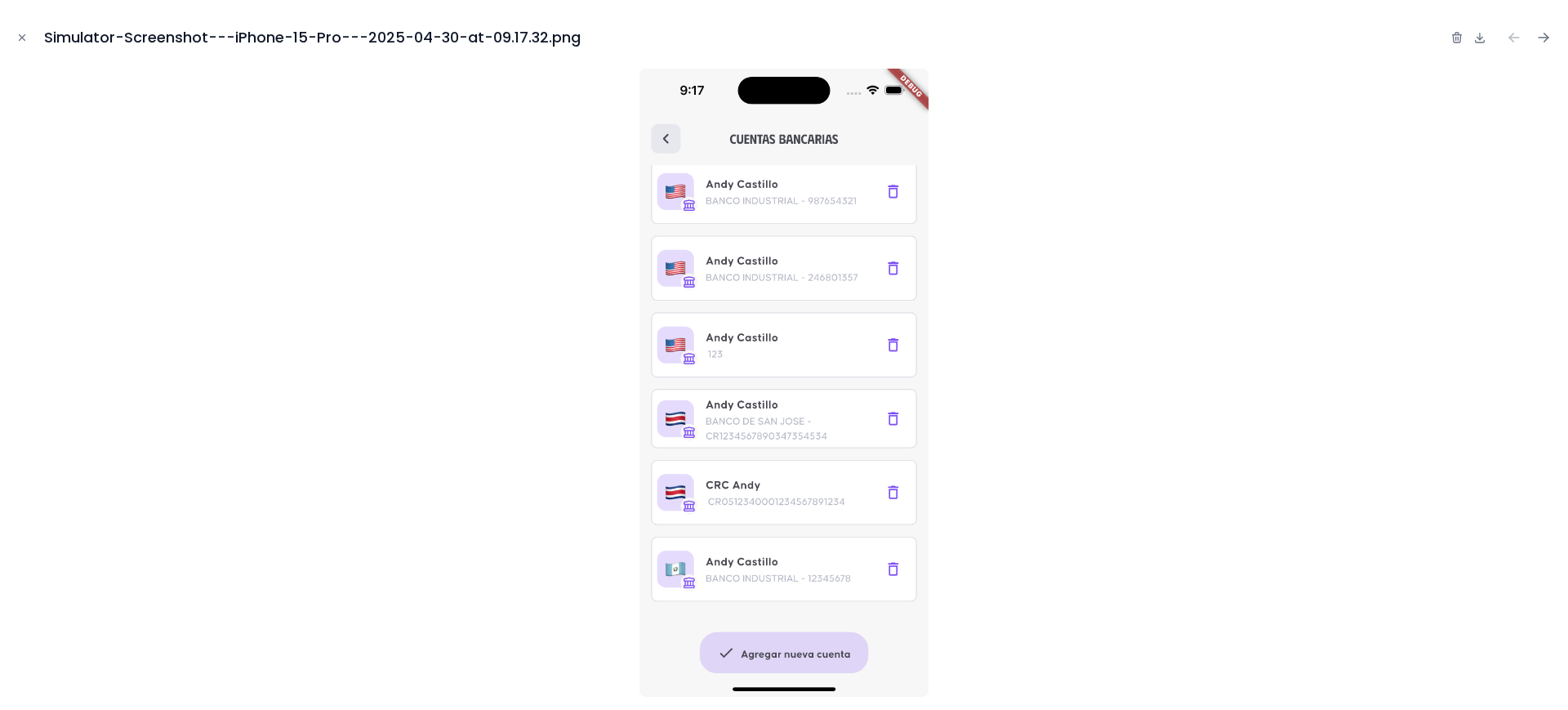
click at [520, 460] on div at bounding box center [783, 383] width 1541 height 628
click at [24, 38] on icon "Close modal" at bounding box center [22, 38] width 5 height 5
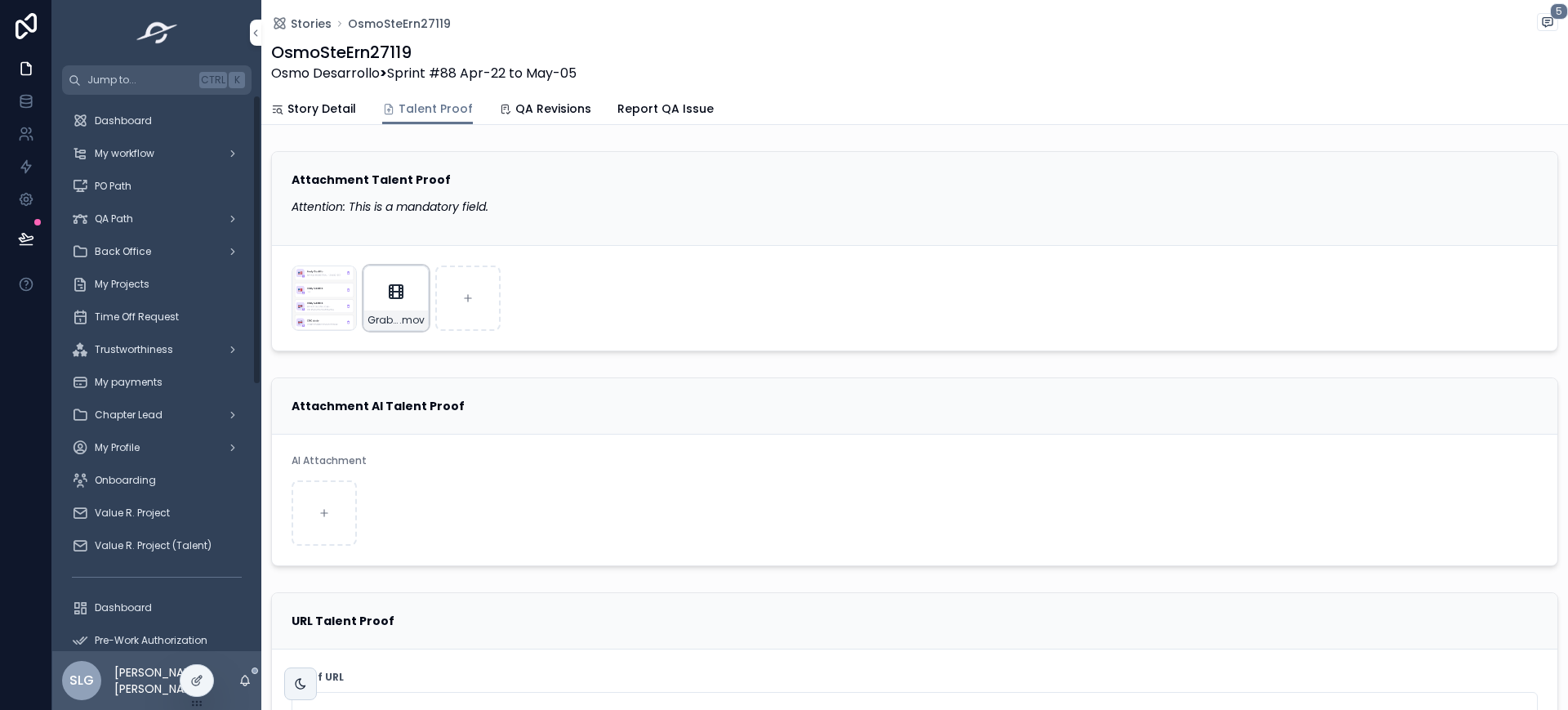
click at [408, 300] on div "Grabación-de-pantalla-2025-04-30-a-la(s)-9.18.29-a.-m. .mov" at bounding box center [396, 298] width 65 height 65
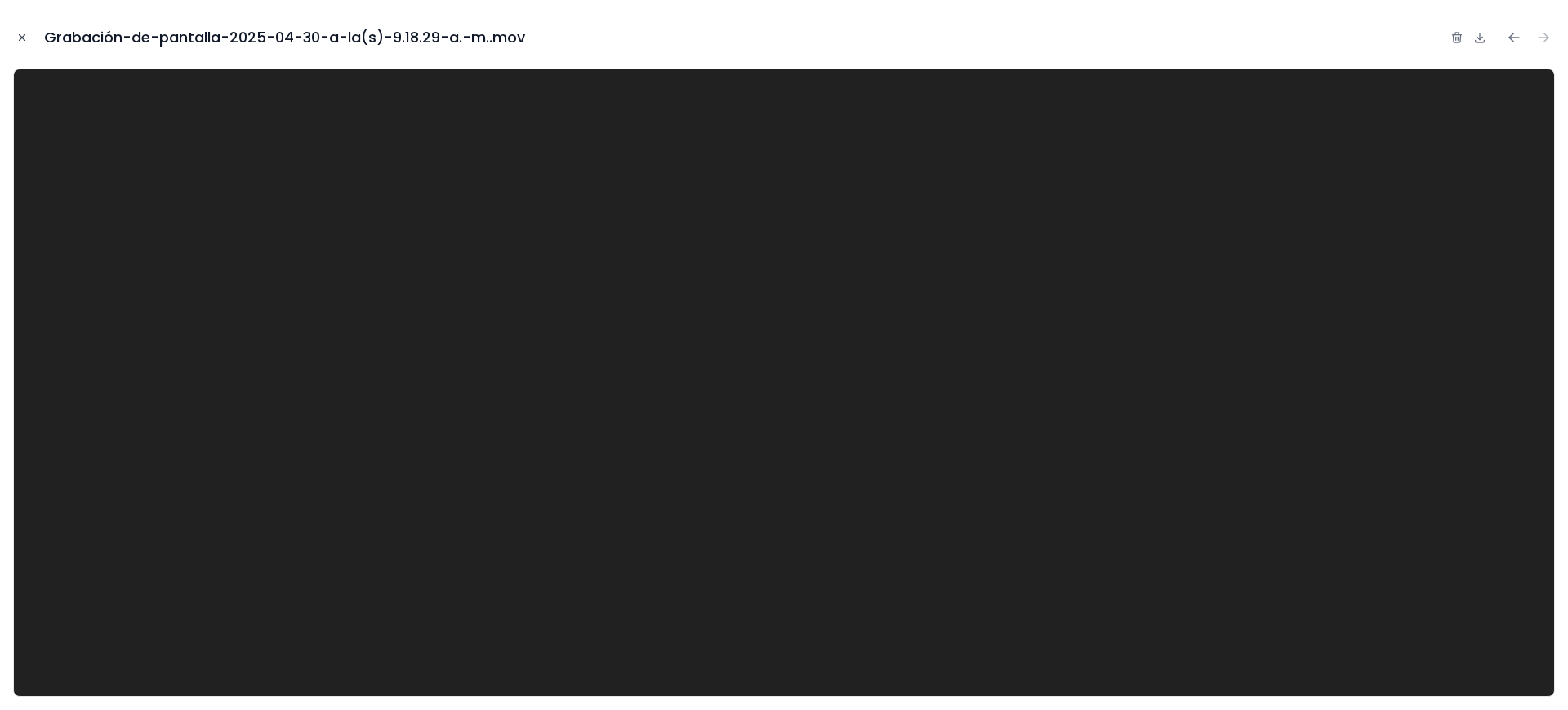
click at [23, 37] on icon "Close modal" at bounding box center [22, 38] width 5 height 5
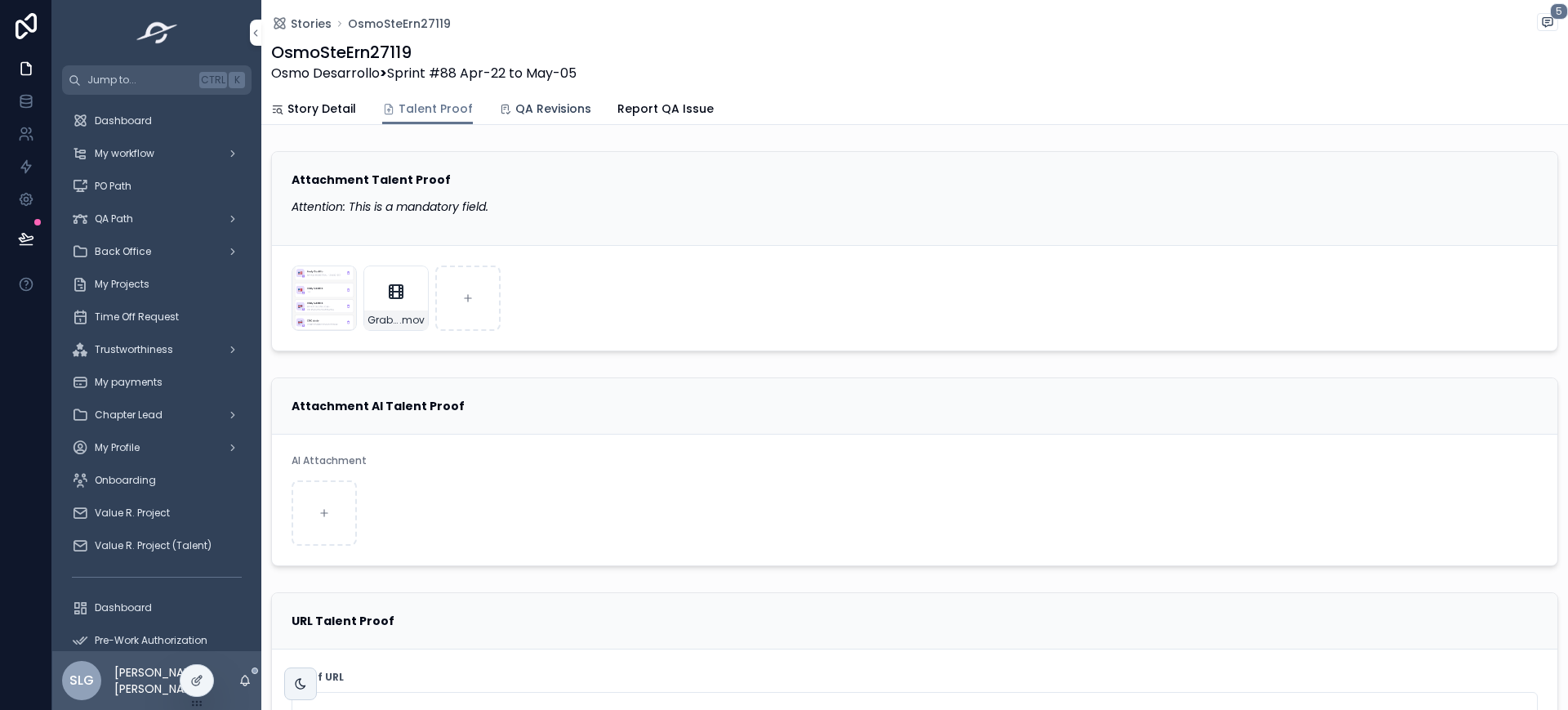
click at [537, 110] on span "QA Revisions" at bounding box center [553, 109] width 76 height 16
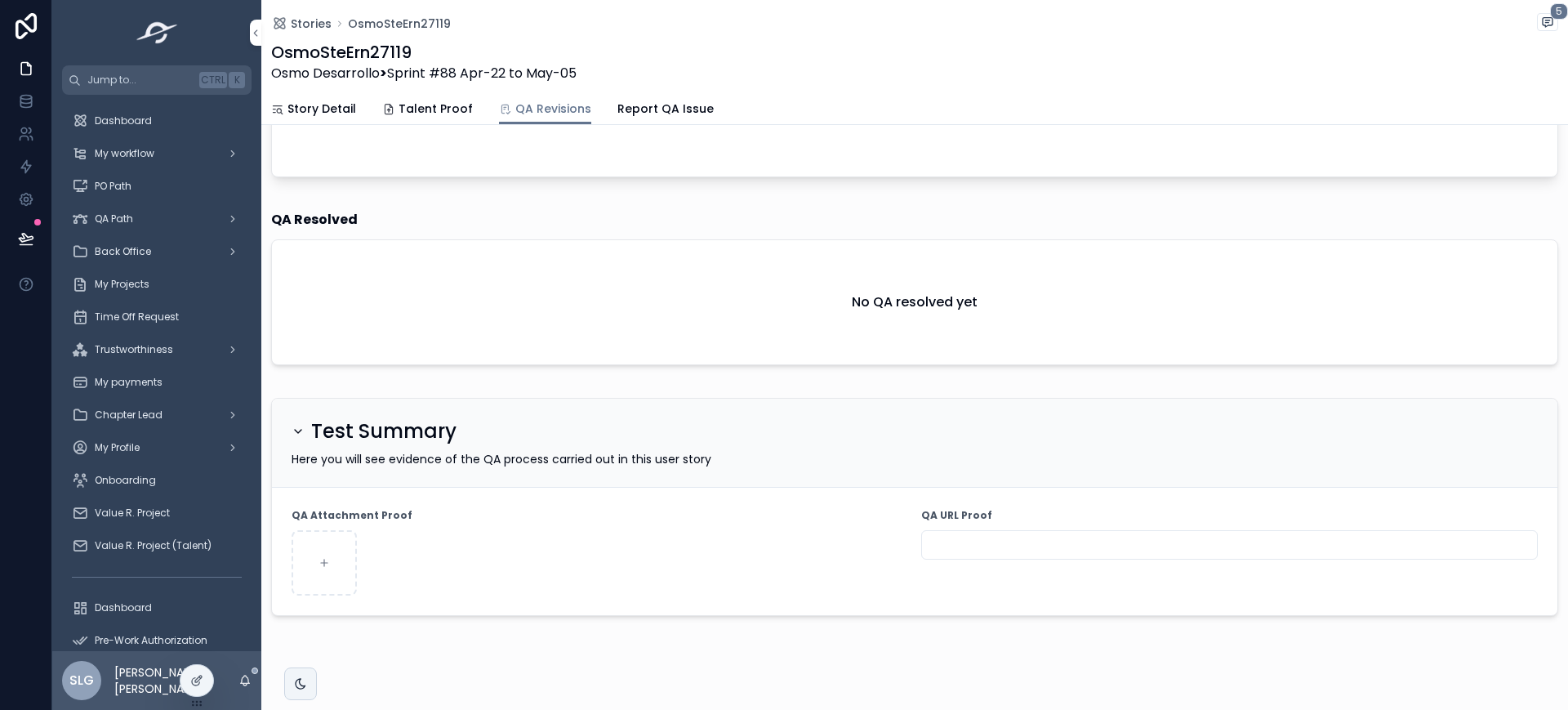
scroll to position [456, 0]
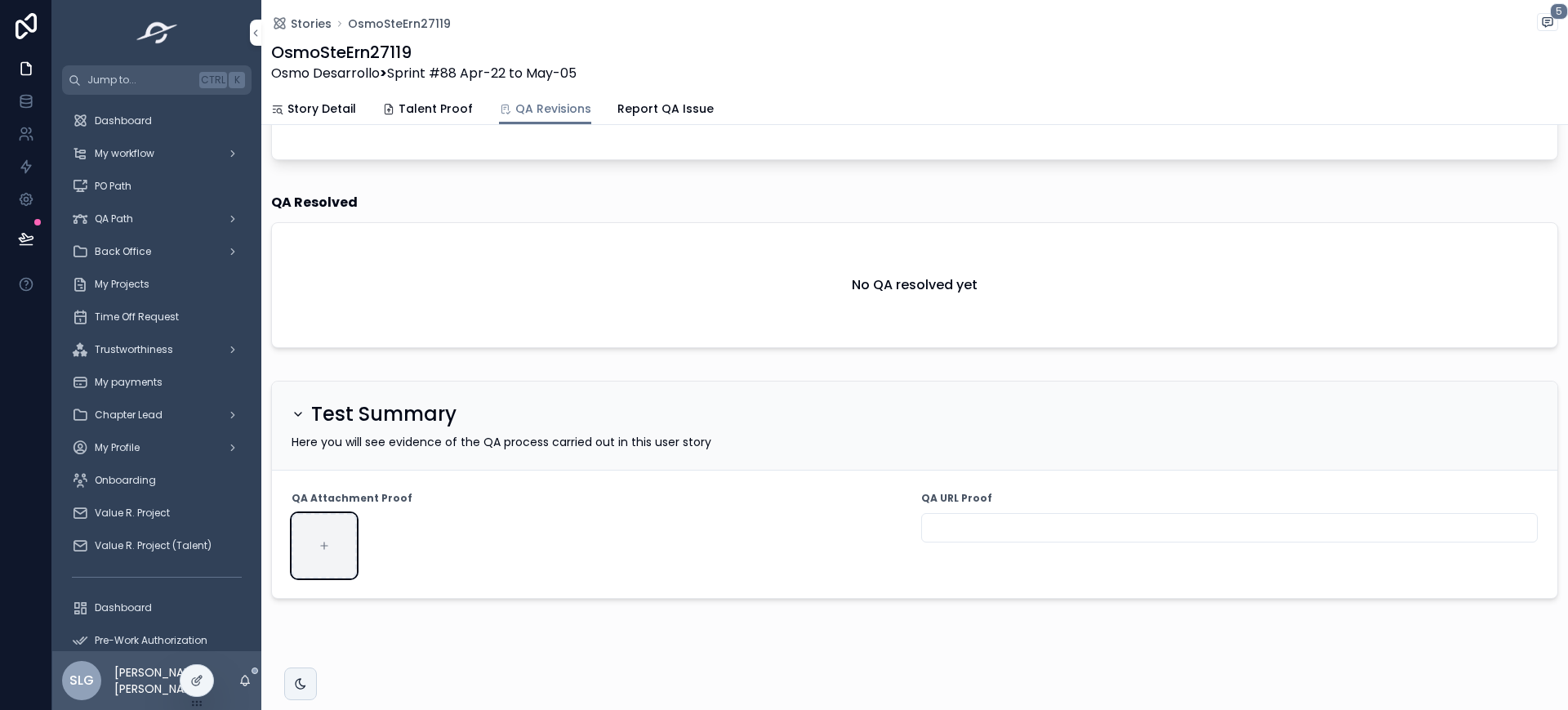
click at [318, 546] on div "scrollable content" at bounding box center [323, 545] width 65 height 65
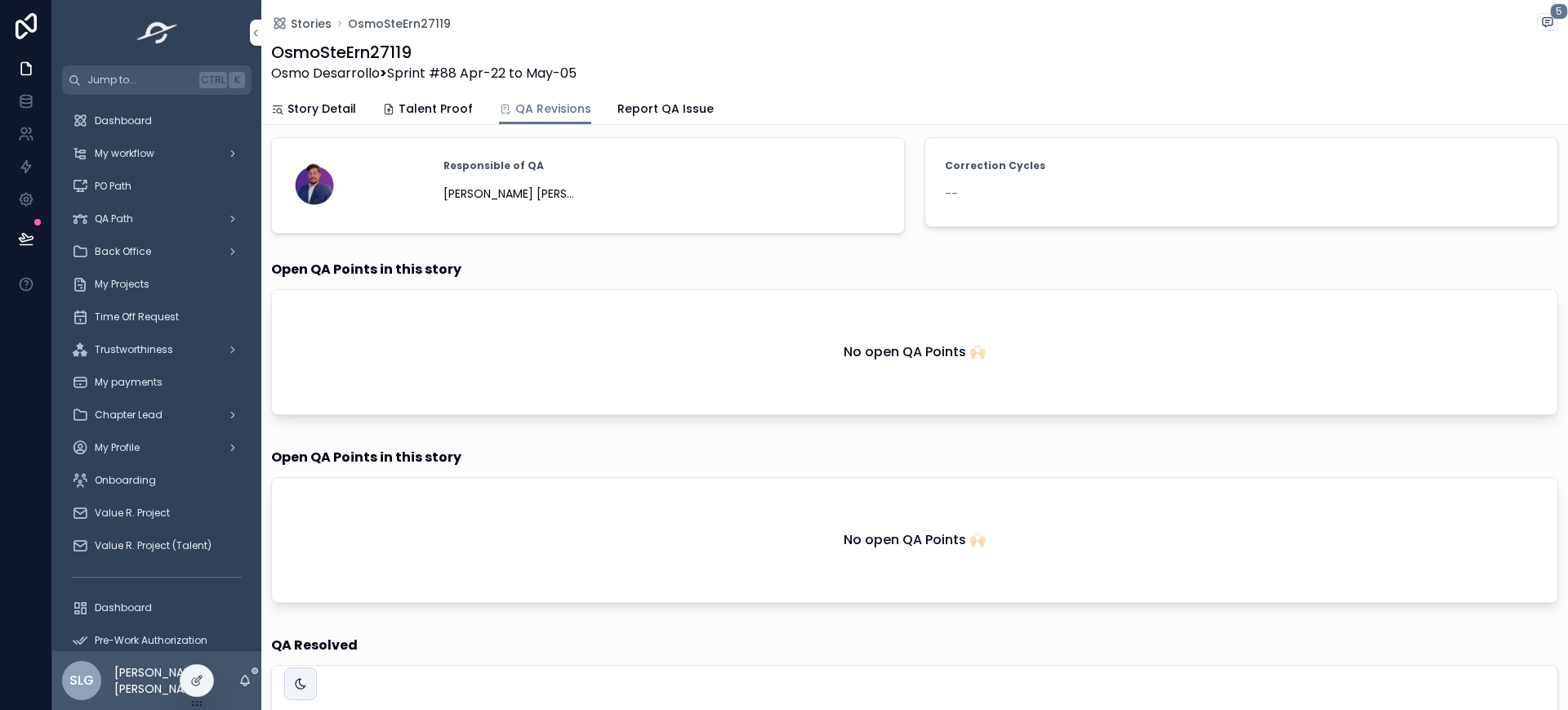
scroll to position [0, 0]
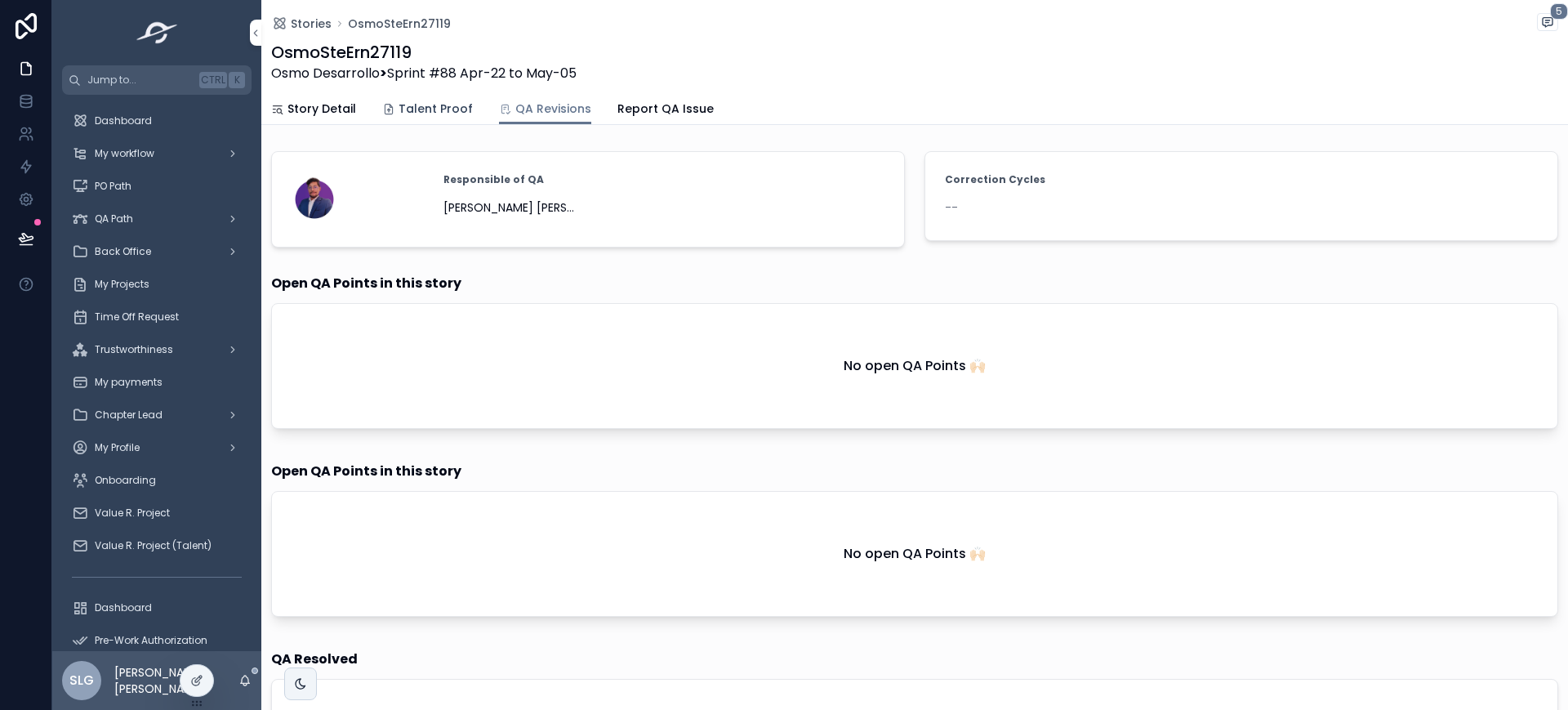
click at [426, 104] on span "Talent Proof" at bounding box center [435, 109] width 74 height 16
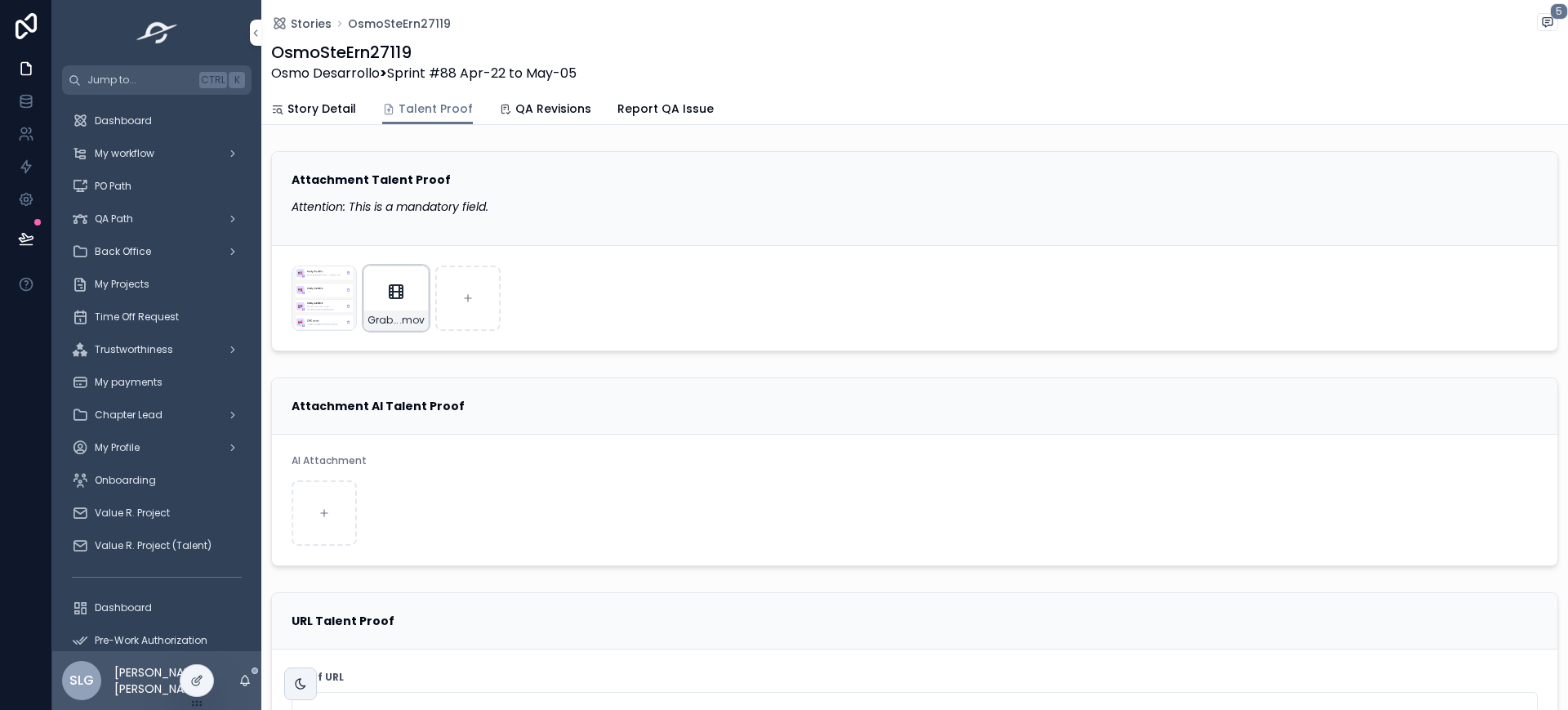
click at [377, 292] on div "Grabación-de-pantalla-2025-04-30-a-la(s)-9.18.29-a.-m. .mov" at bounding box center [396, 298] width 65 height 65
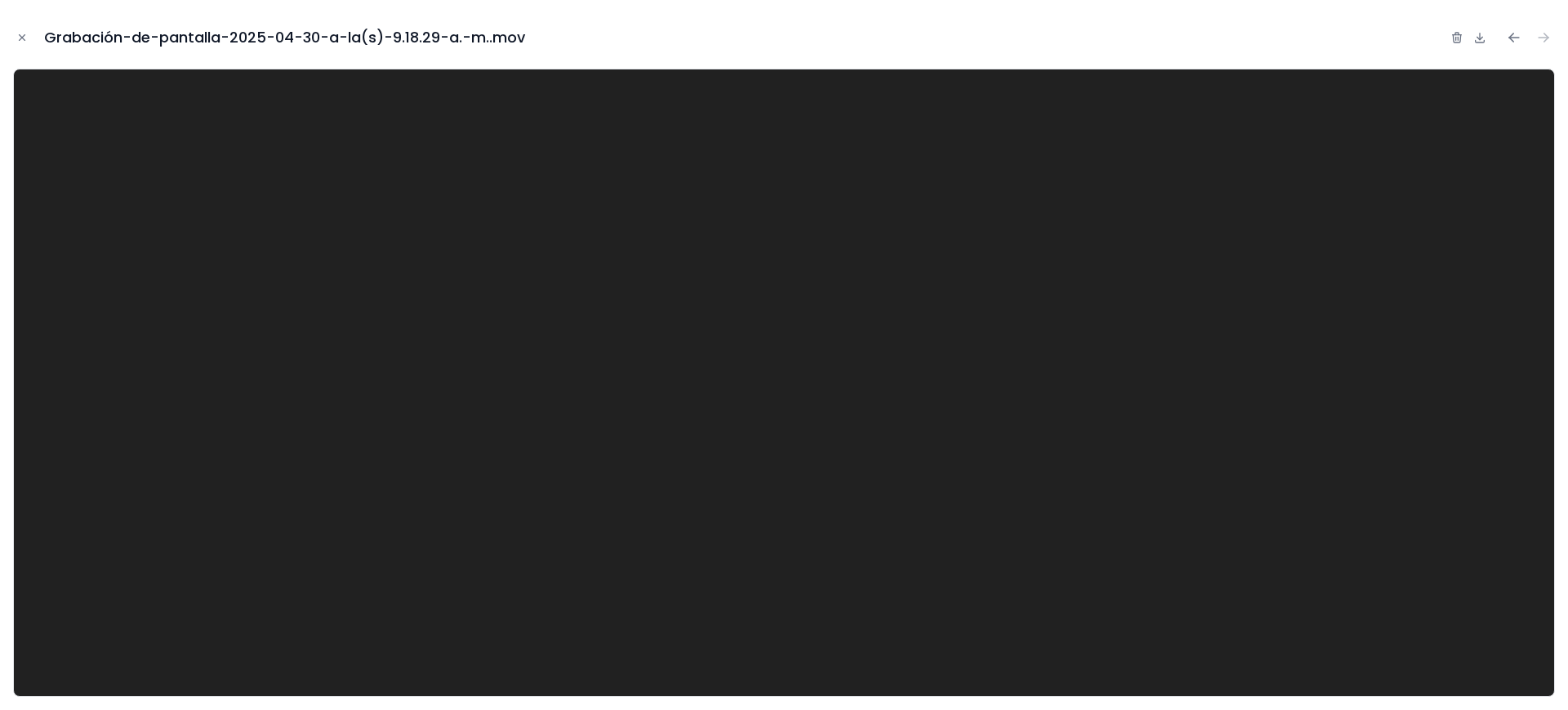
click at [459, 423] on video at bounding box center [783, 383] width 1541 height 628
drag, startPoint x: 19, startPoint y: 44, endPoint x: 25, endPoint y: 35, distance: 10.8
click at [24, 39] on button "Close modal" at bounding box center [22, 38] width 18 height 18
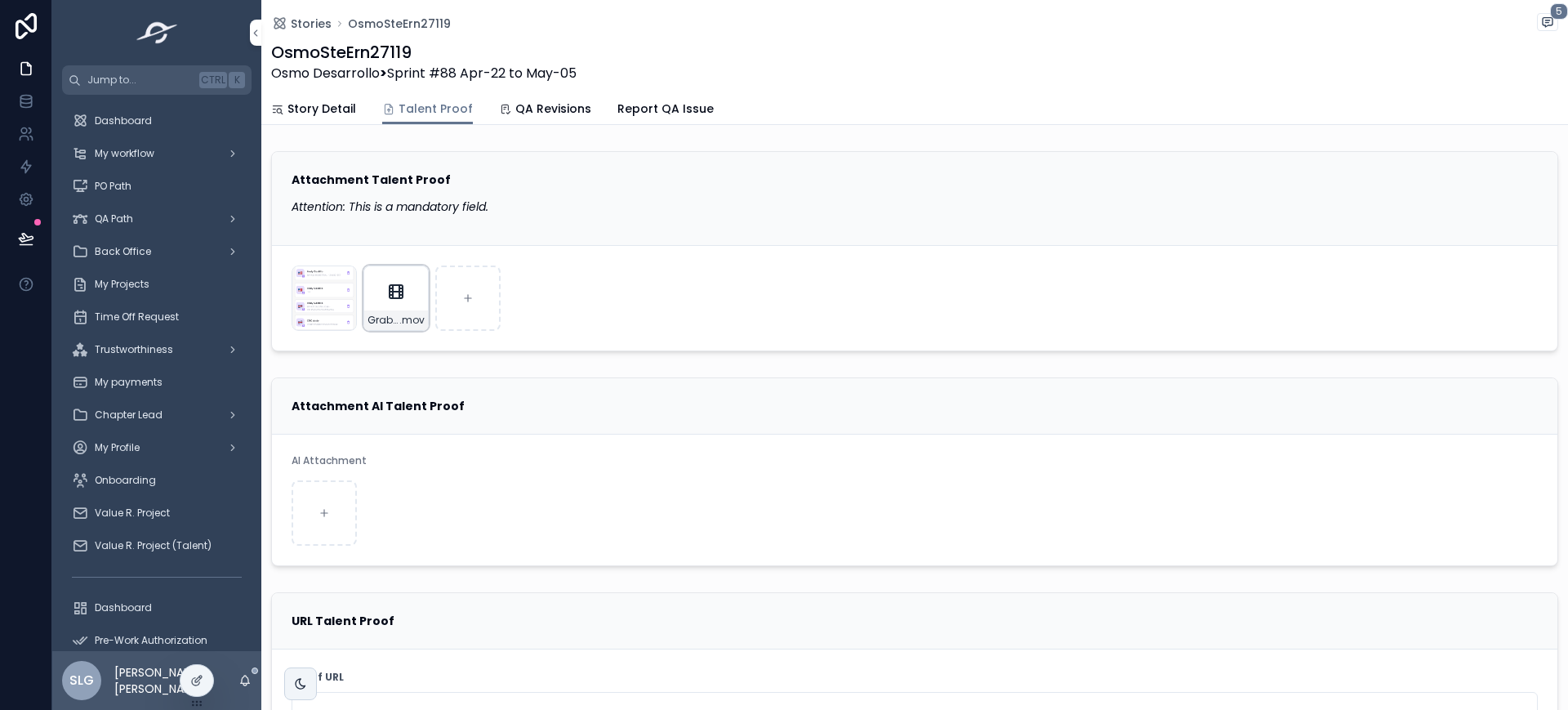
click at [388, 278] on div "Grabación-de-pantalla-2025-04-30-a-la(s)-9.18.29-a.-m. .mov" at bounding box center [396, 298] width 65 height 65
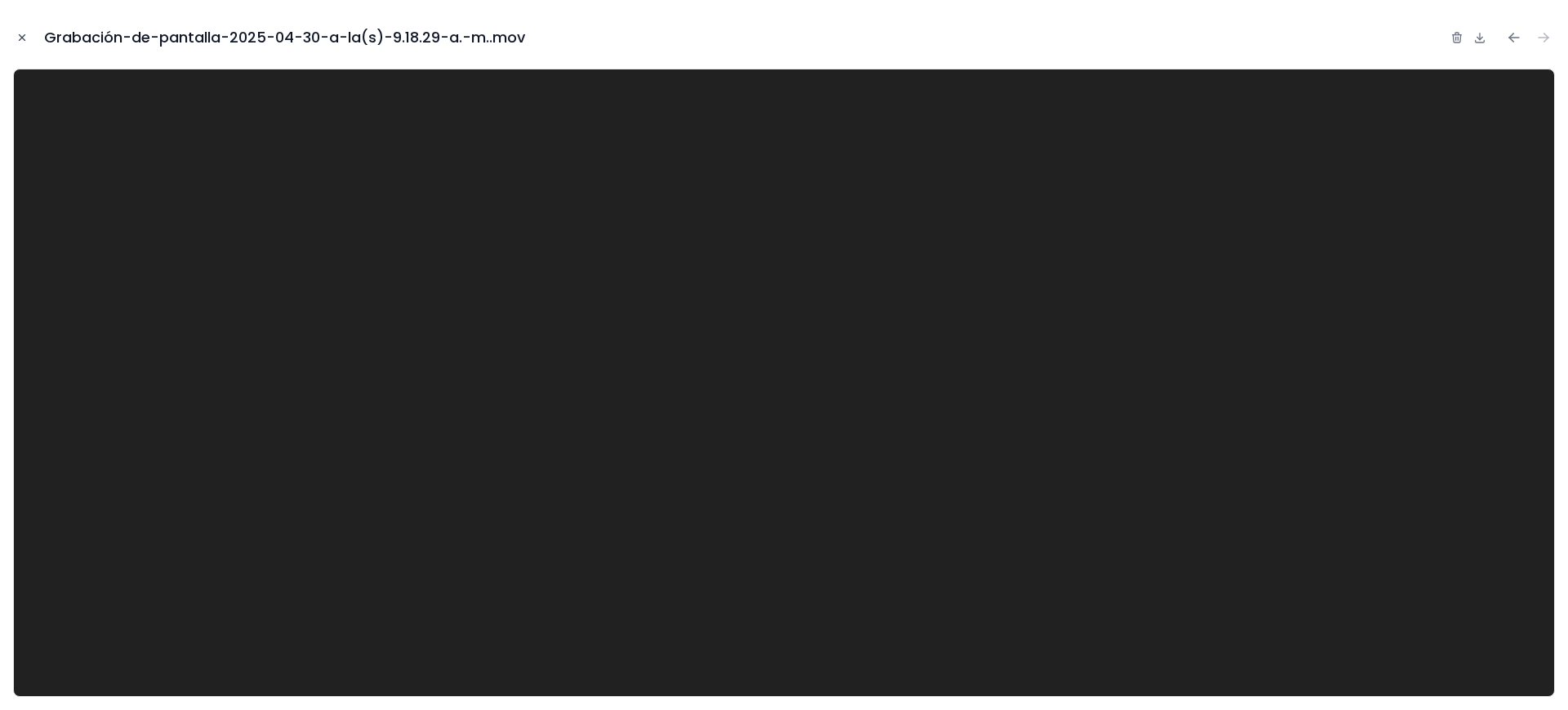
click at [22, 28] on button "Close modal" at bounding box center [22, 38] width 18 height 18
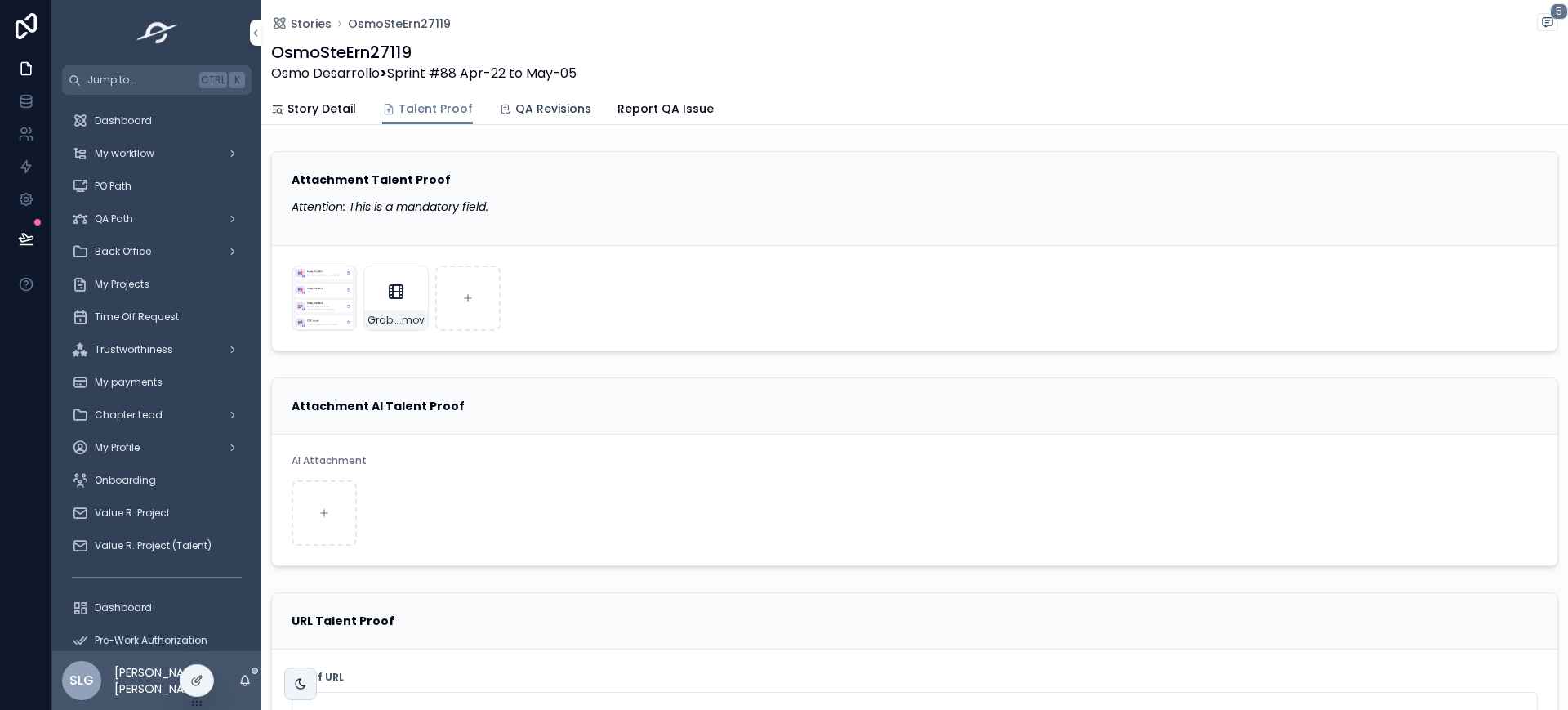
click at [523, 109] on span "QA Revisions" at bounding box center [553, 109] width 76 height 16
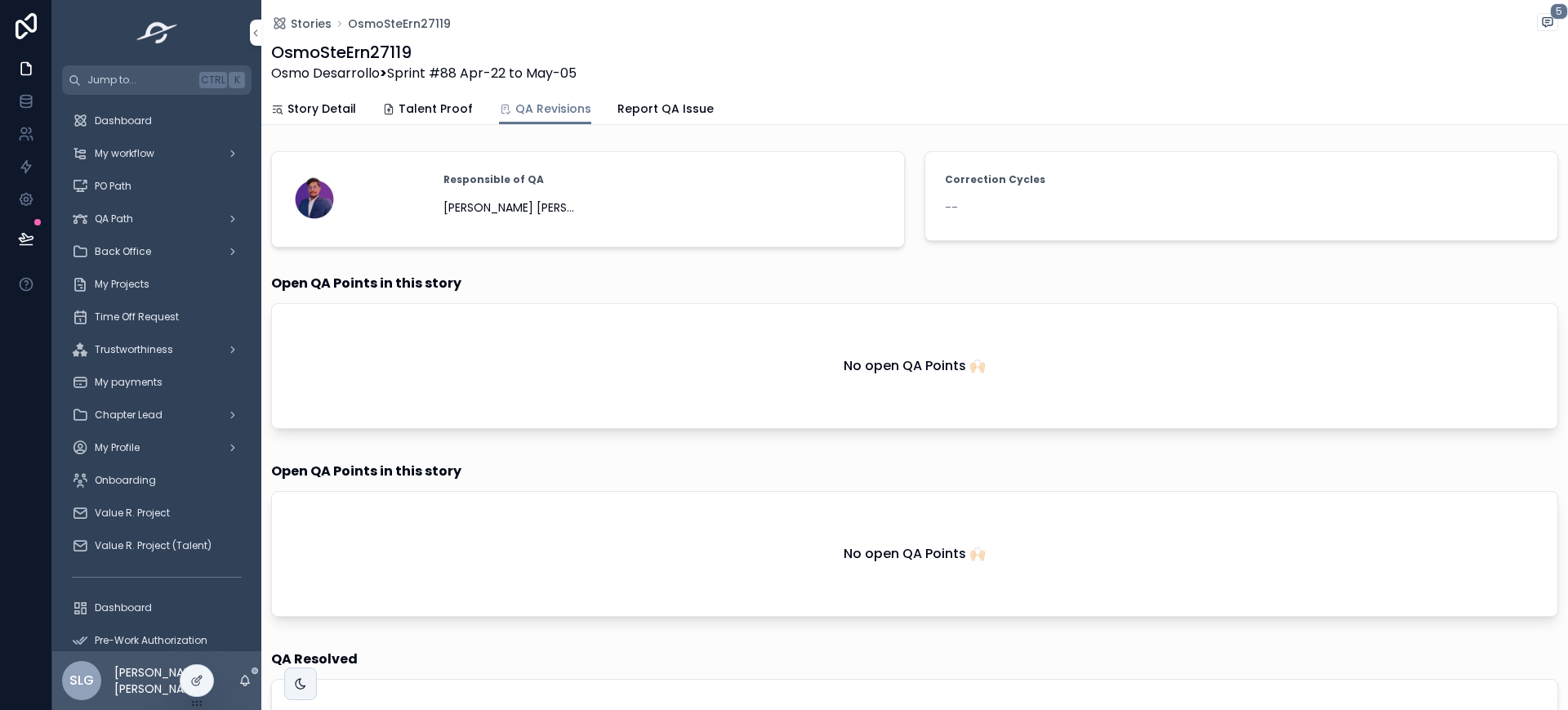
click at [333, 113] on span "Story Detail" at bounding box center [321, 109] width 69 height 16
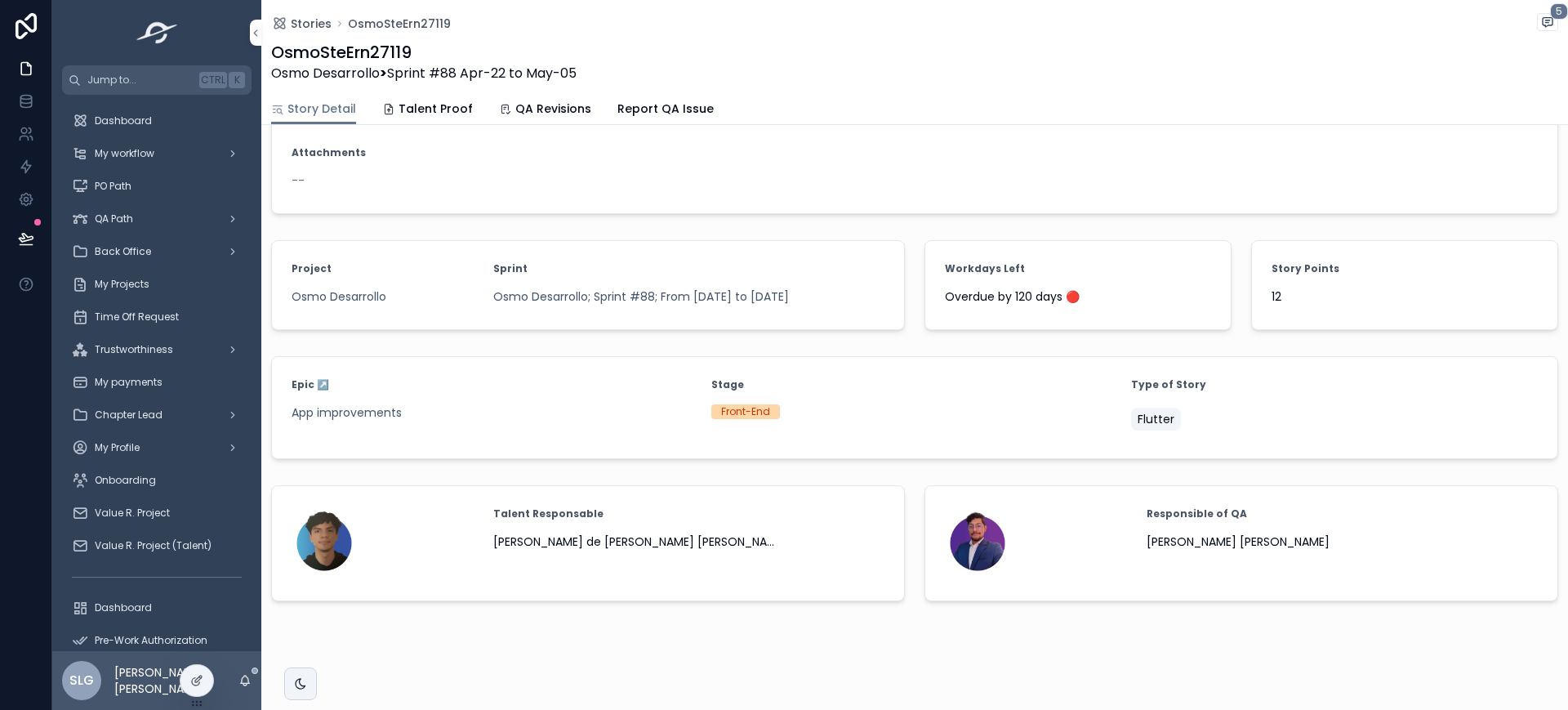
scroll to position [770, 0]
click at [428, 96] on link "Talent Proof" at bounding box center [427, 111] width 91 height 33
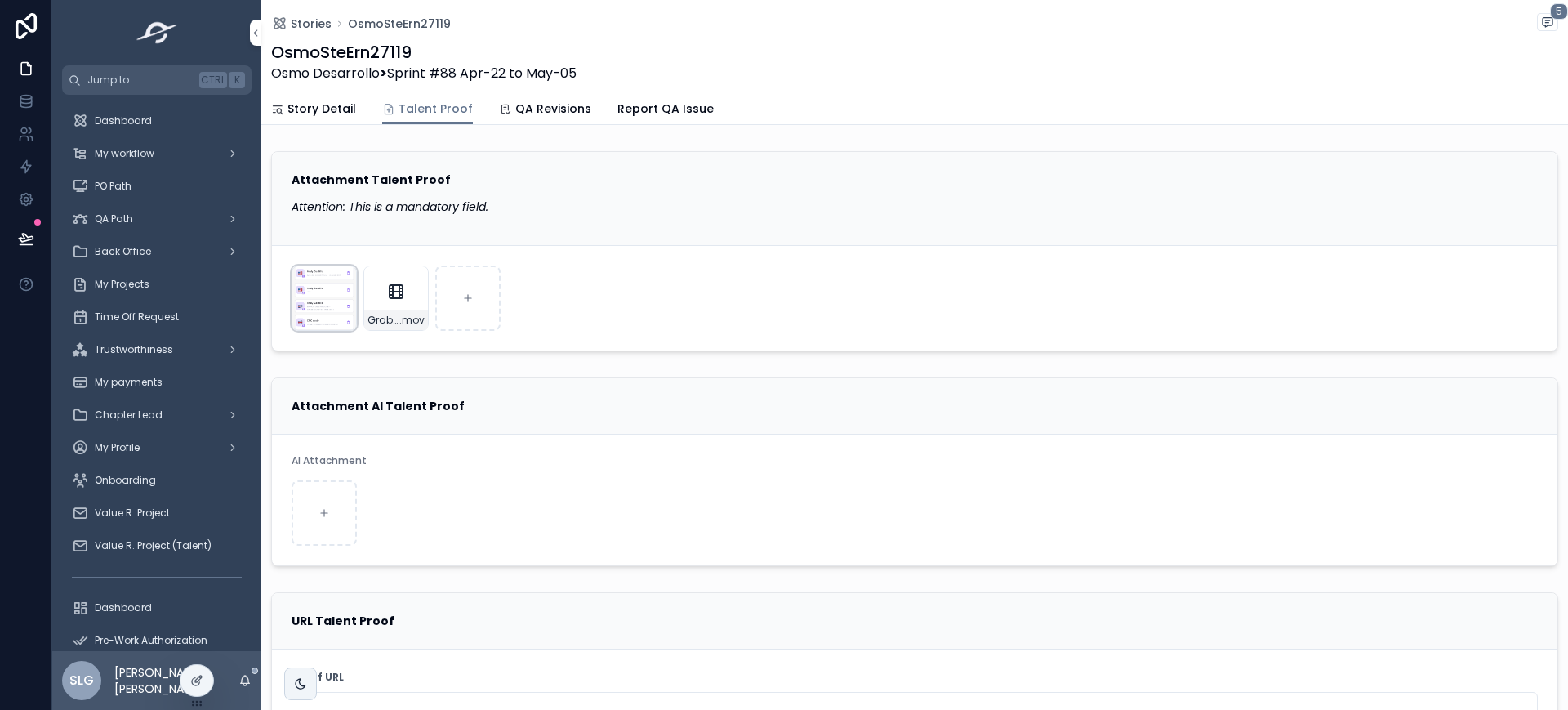
click at [321, 298] on div "Simulator-Screenshot---iPhone-15-Pro---2025-04-30-at-09.17.32 .png" at bounding box center [323, 298] width 65 height 65
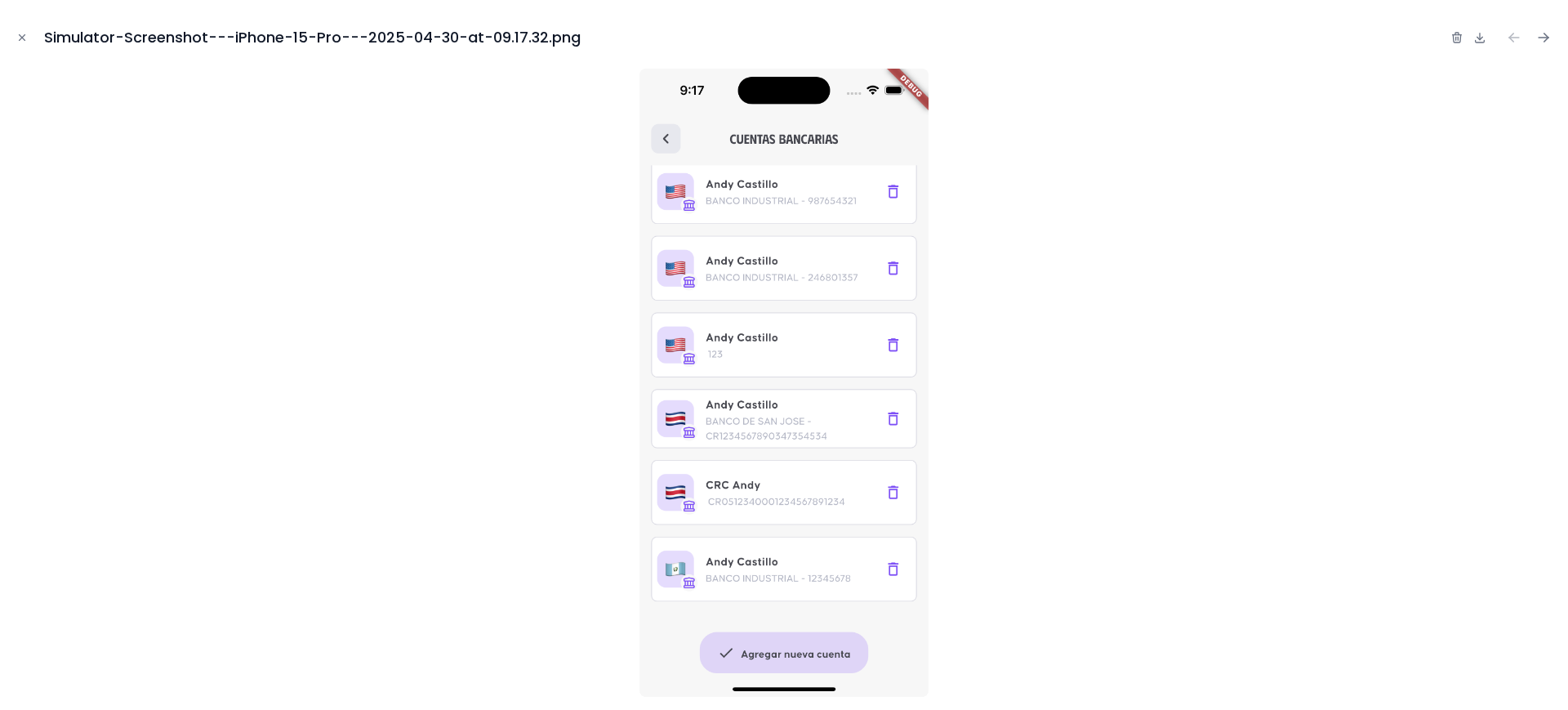
click at [1166, 228] on div at bounding box center [783, 383] width 1541 height 628
click at [27, 37] on icon "Close modal" at bounding box center [22, 38] width 11 height 11
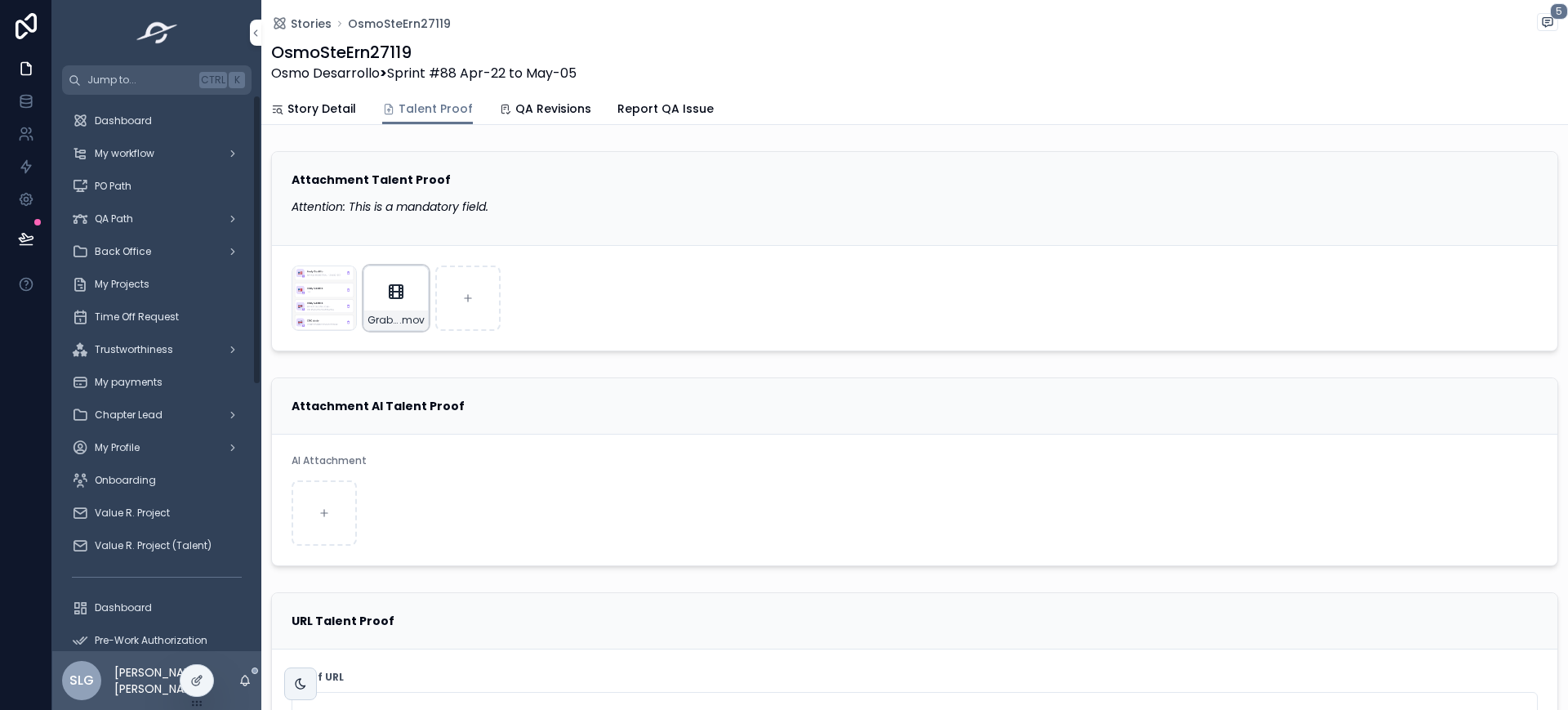
click at [396, 293] on icon "scrollable content" at bounding box center [396, 291] width 19 height 19
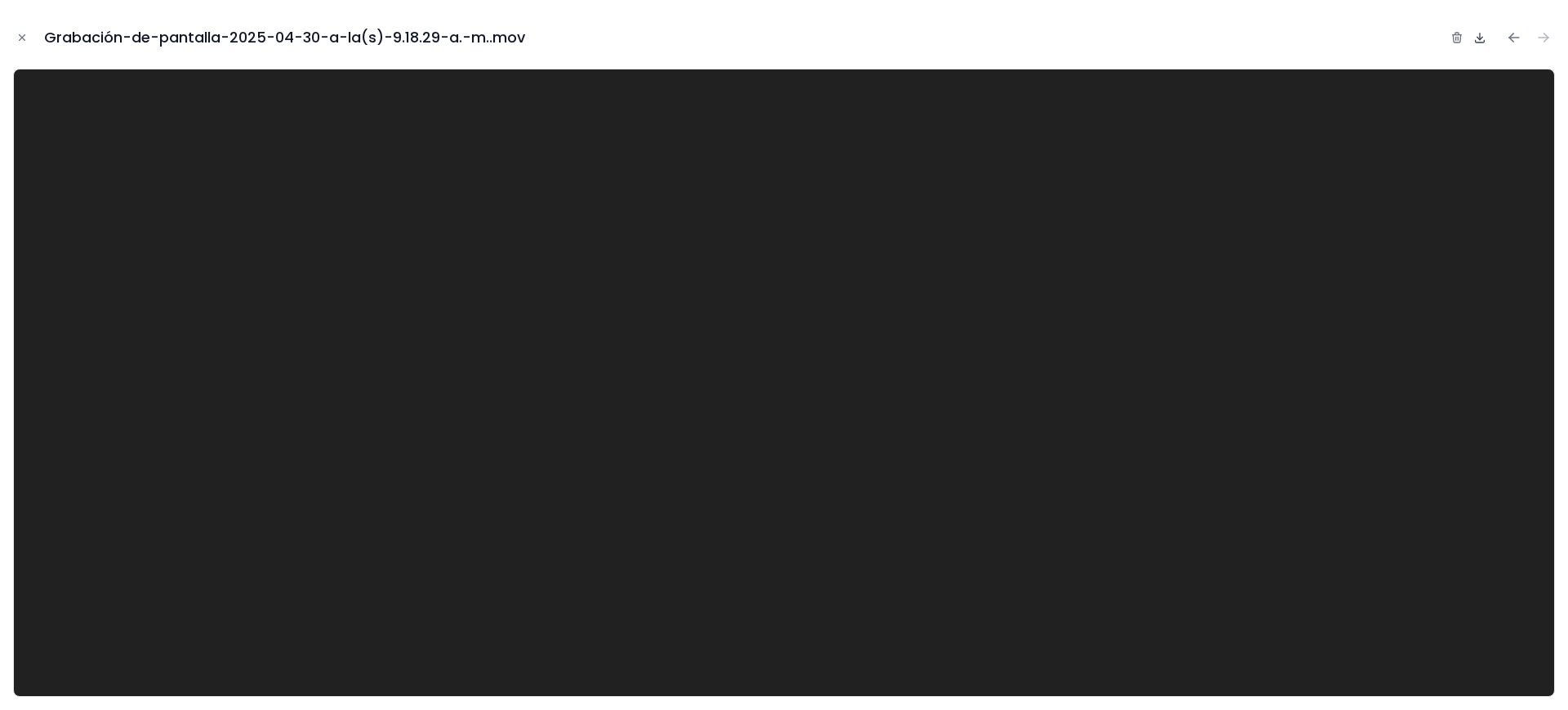
click at [1481, 41] on icon at bounding box center [1480, 38] width 13 height 13
